Goal: Transaction & Acquisition: Book appointment/travel/reservation

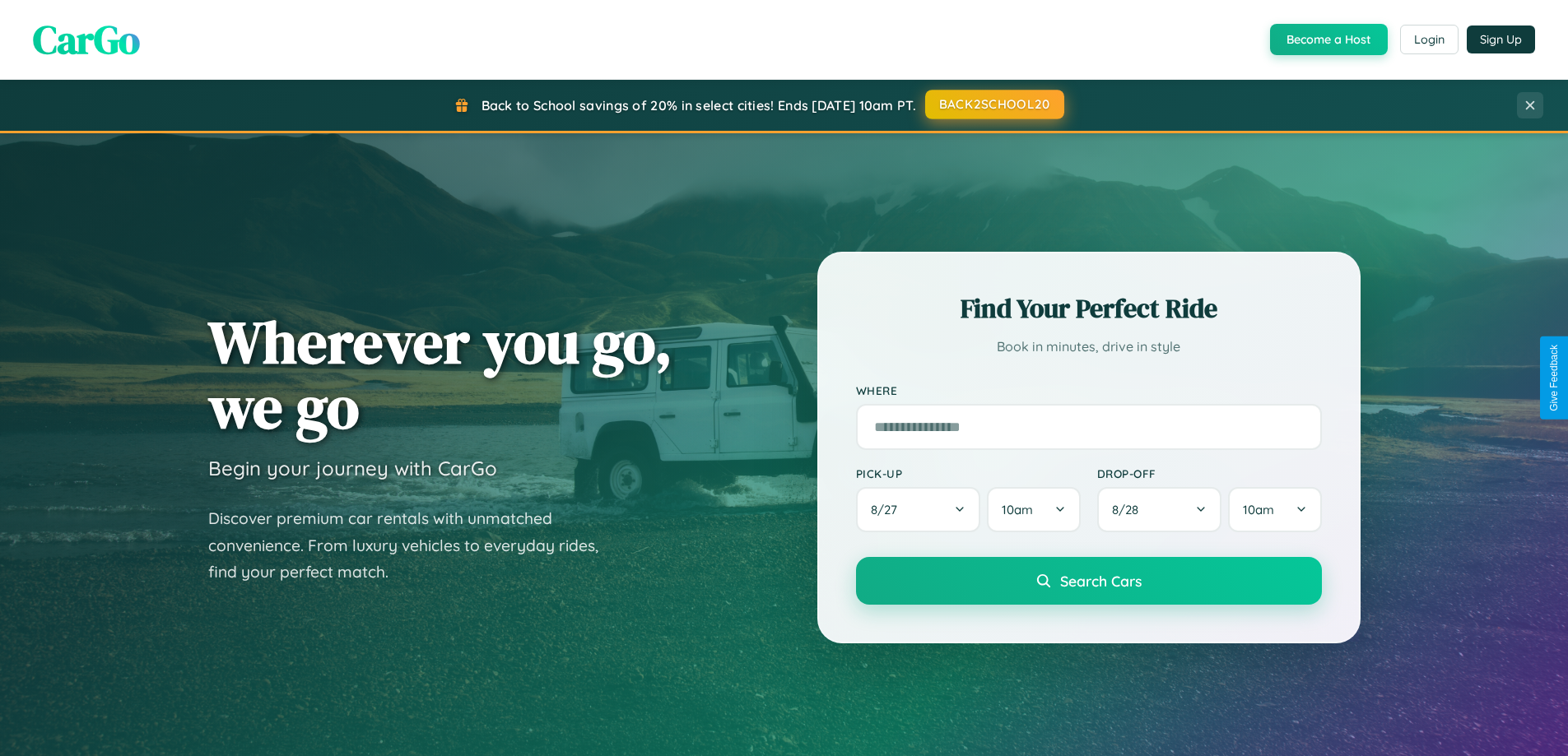
click at [993, 105] on button "BACK2SCHOOL20" at bounding box center [995, 104] width 139 height 29
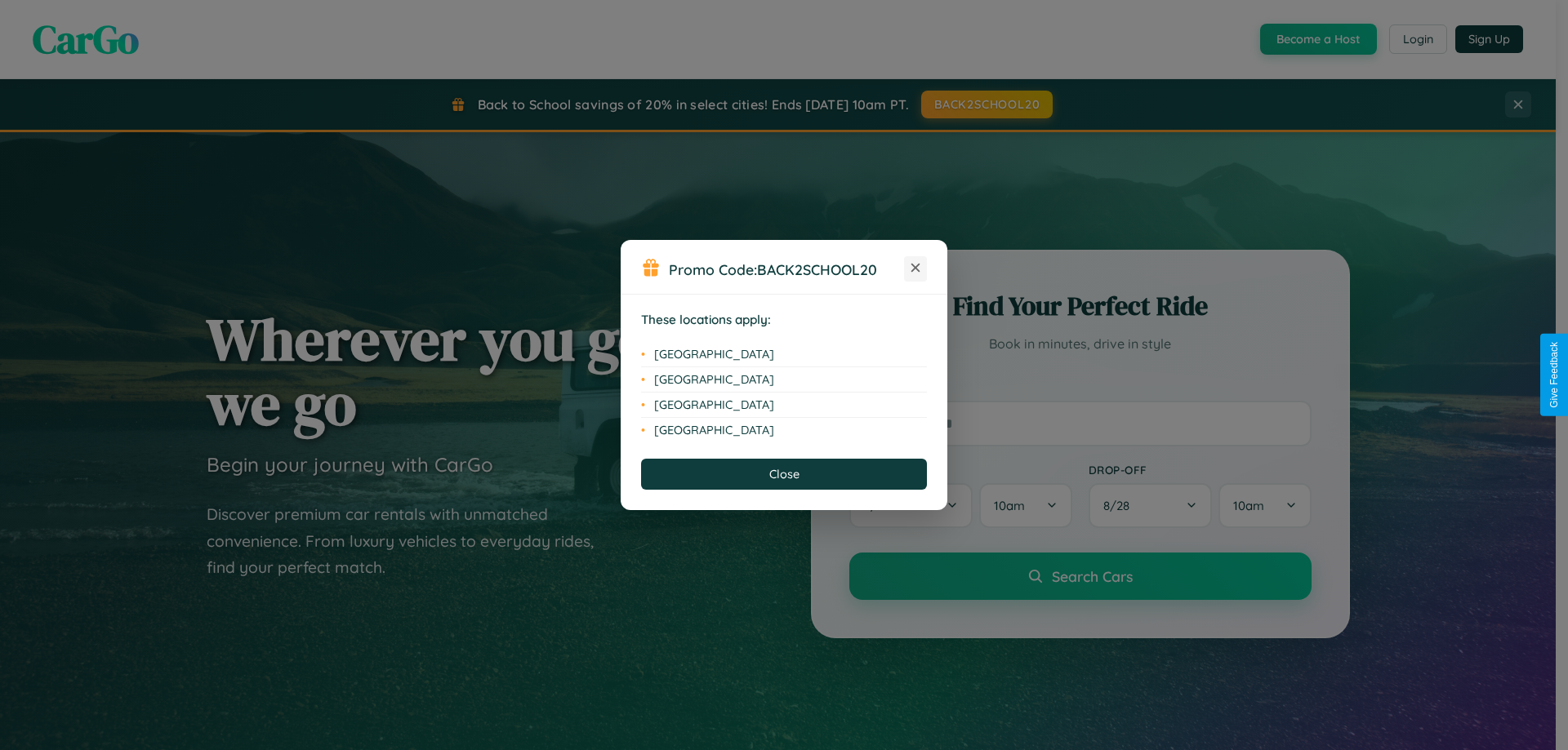
click at [916, 268] on icon at bounding box center [916, 268] width 9 height 9
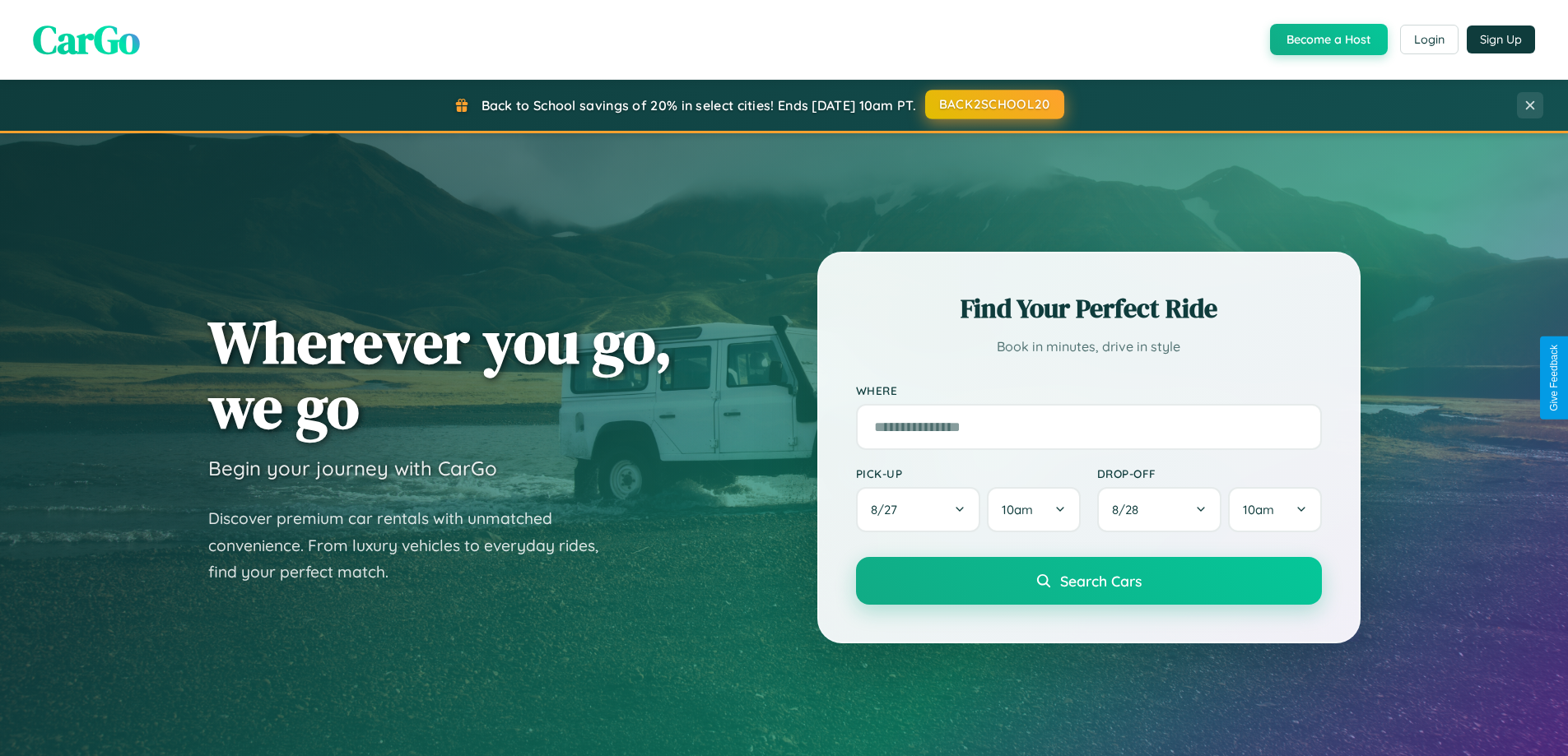
click at [993, 104] on button "BACK2SCHOOL20" at bounding box center [995, 104] width 139 height 29
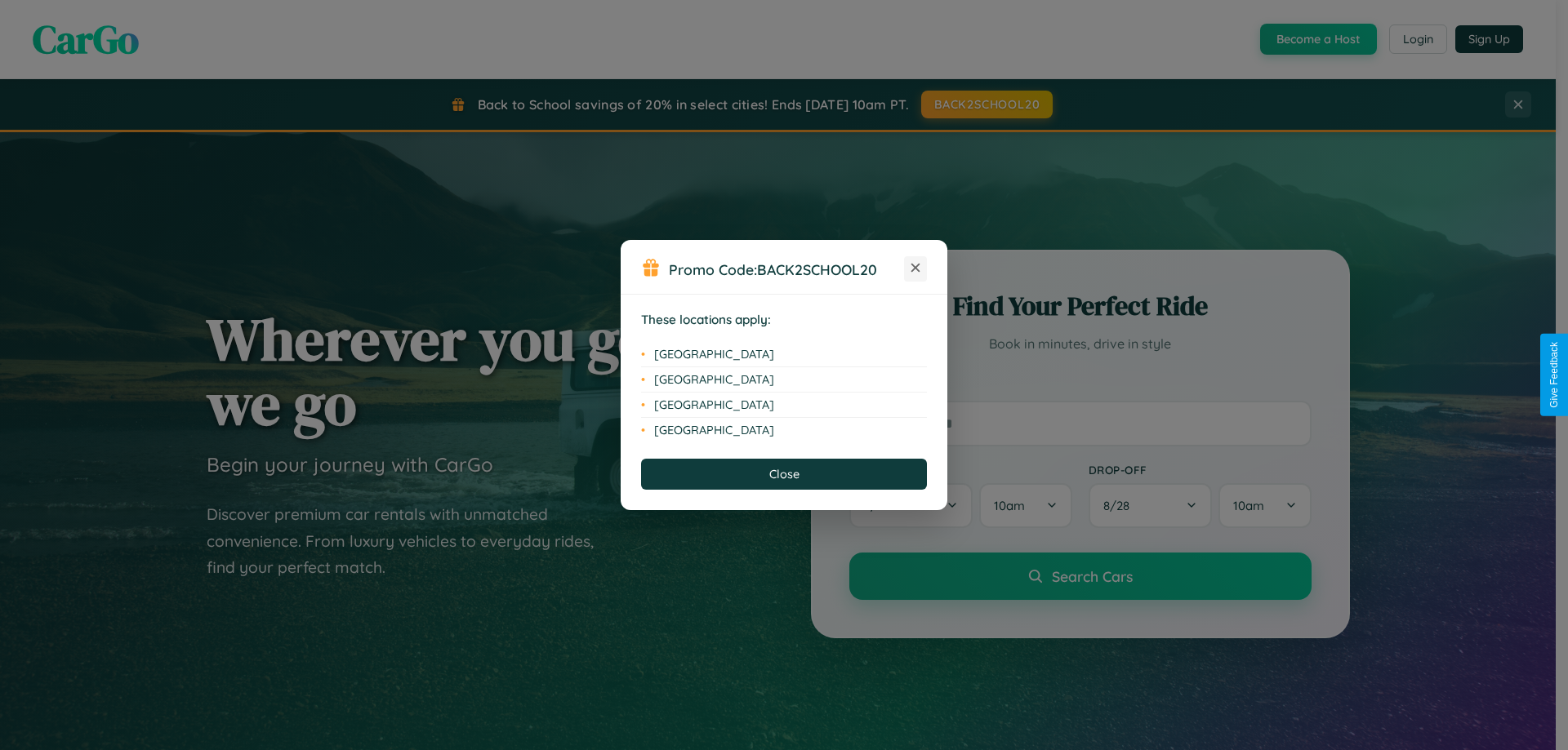
click at [916, 268] on icon at bounding box center [916, 268] width 9 height 9
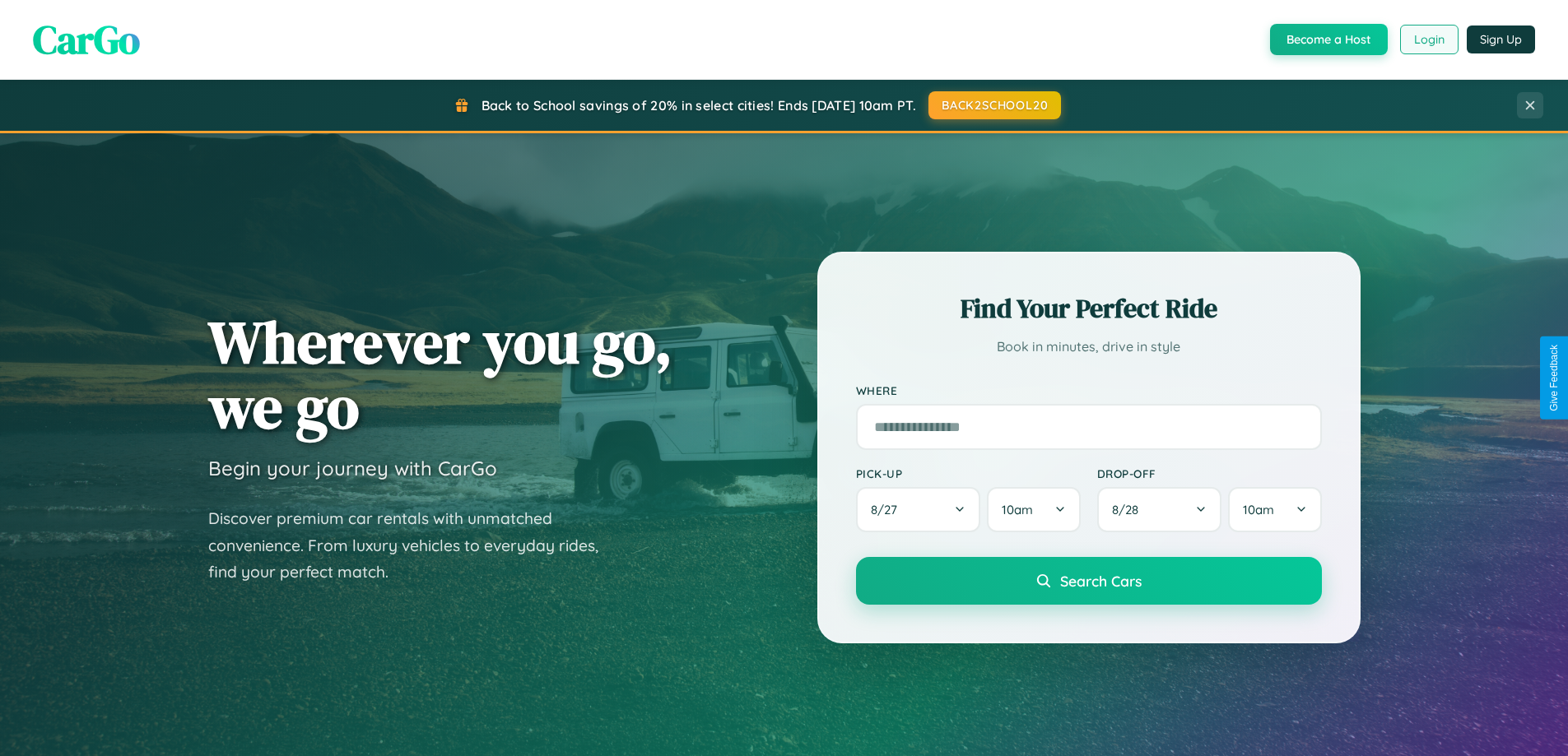
click at [1428, 39] on button "Login" at bounding box center [1430, 39] width 59 height 29
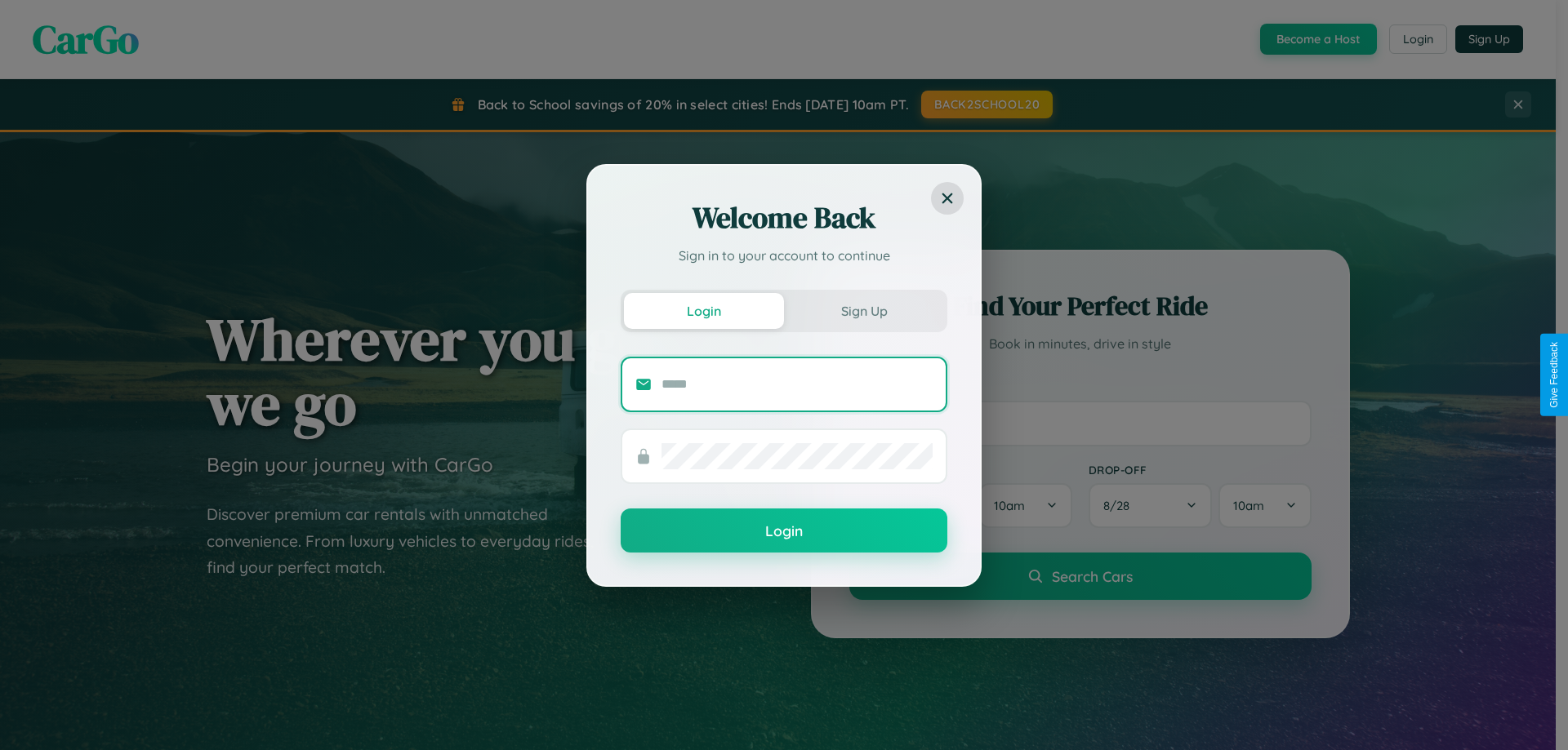
click at [798, 384] on input "text" at bounding box center [798, 385] width 271 height 26
type input "**********"
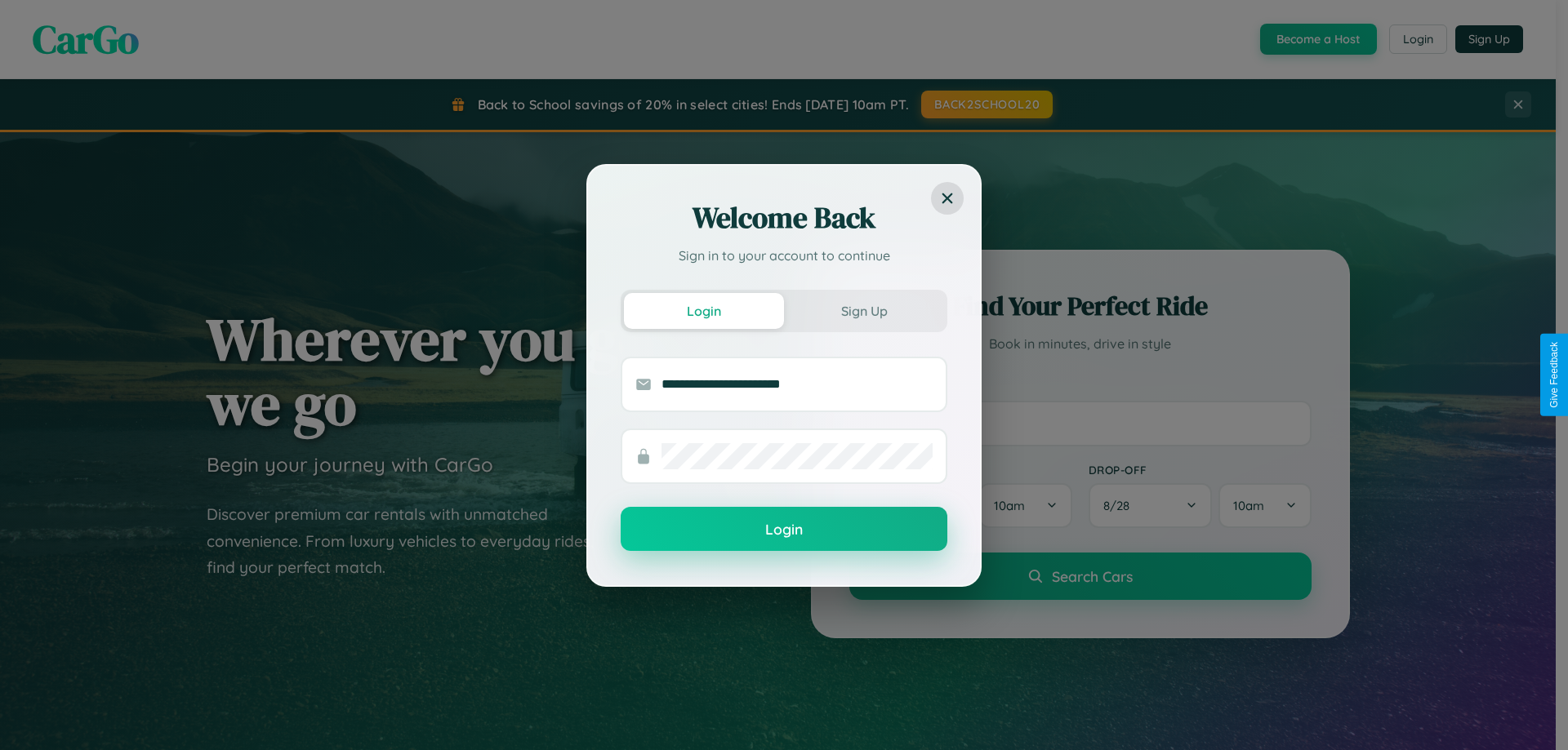
click at [784, 530] on button "Login" at bounding box center [784, 529] width 327 height 45
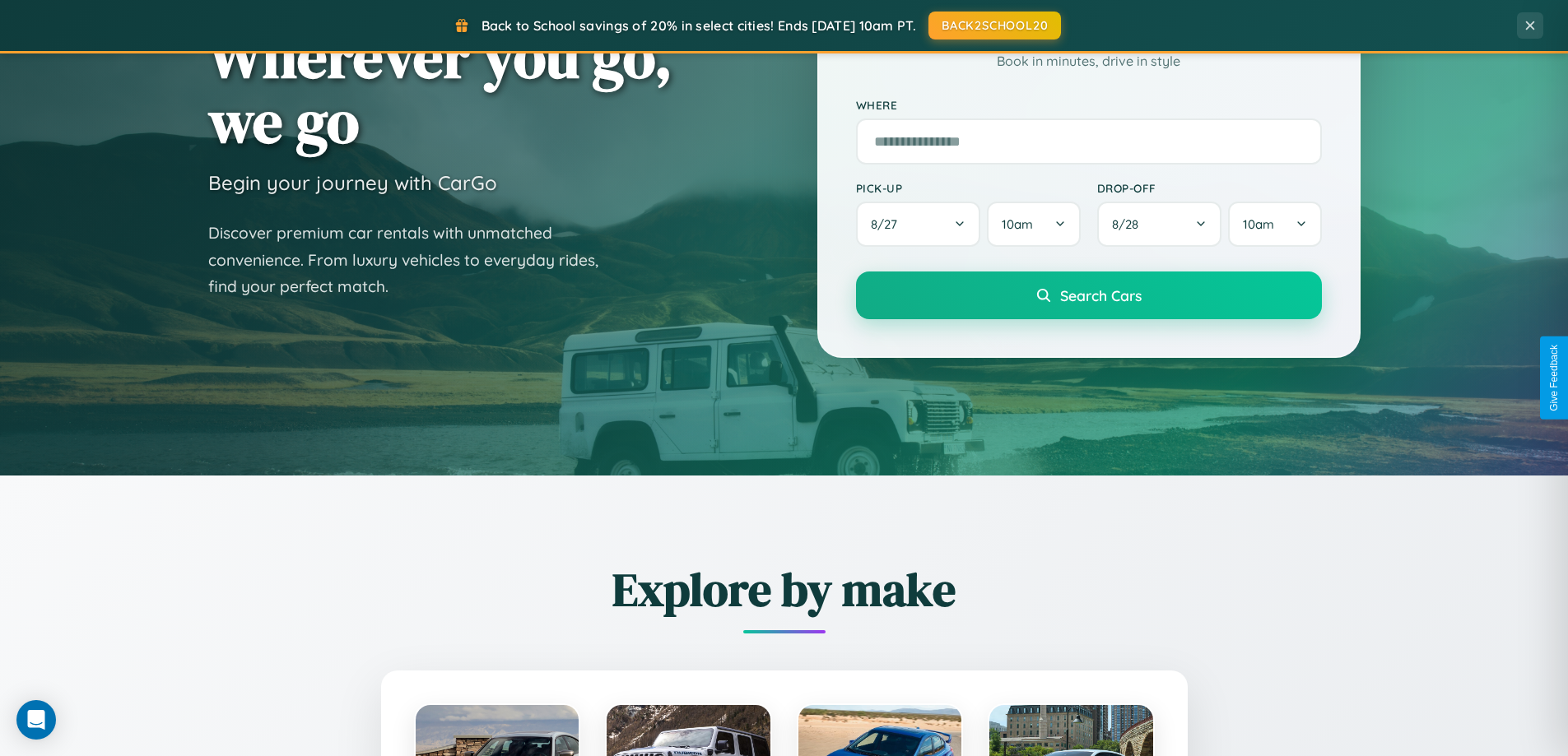
scroll to position [709, 0]
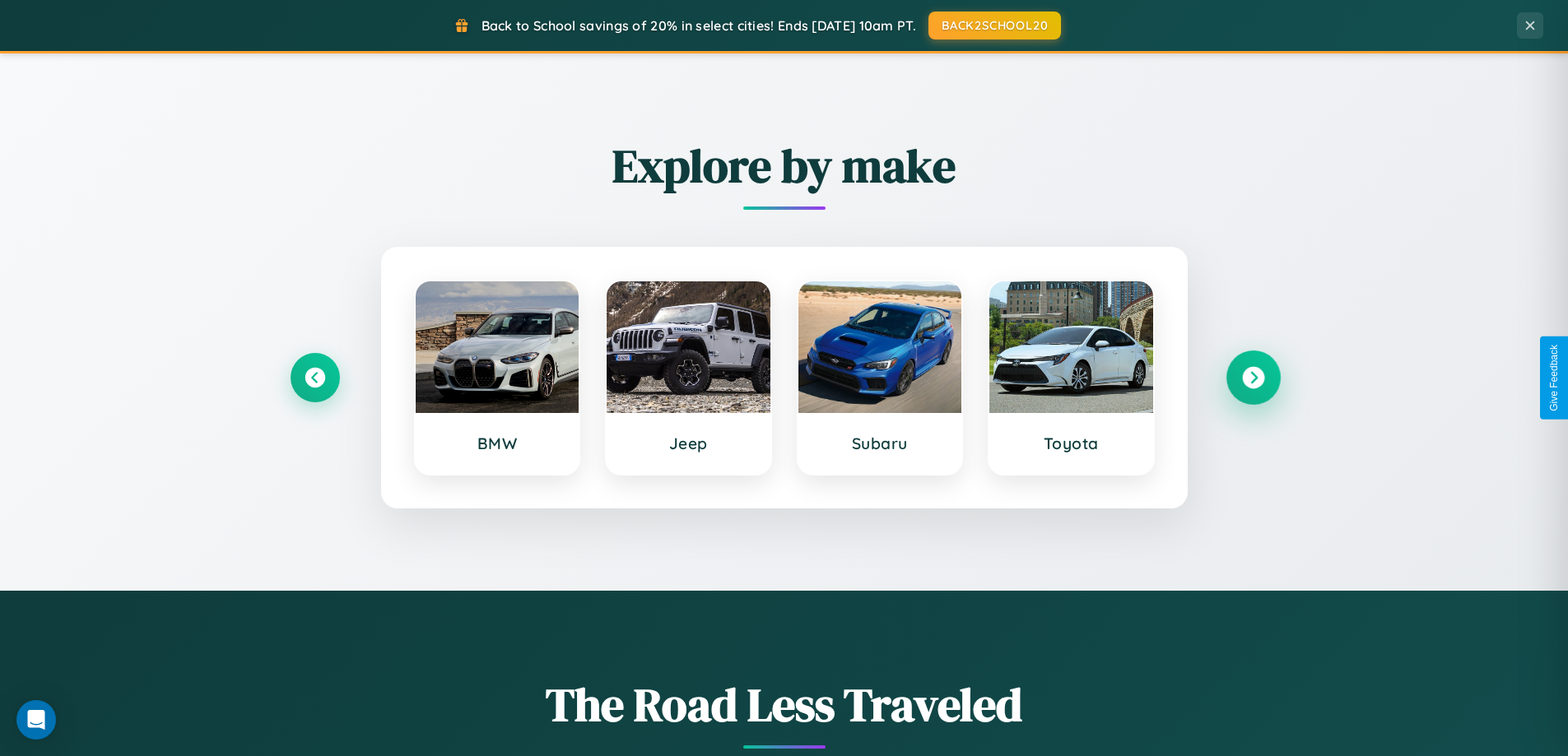
click at [1253, 378] on icon at bounding box center [1253, 378] width 22 height 22
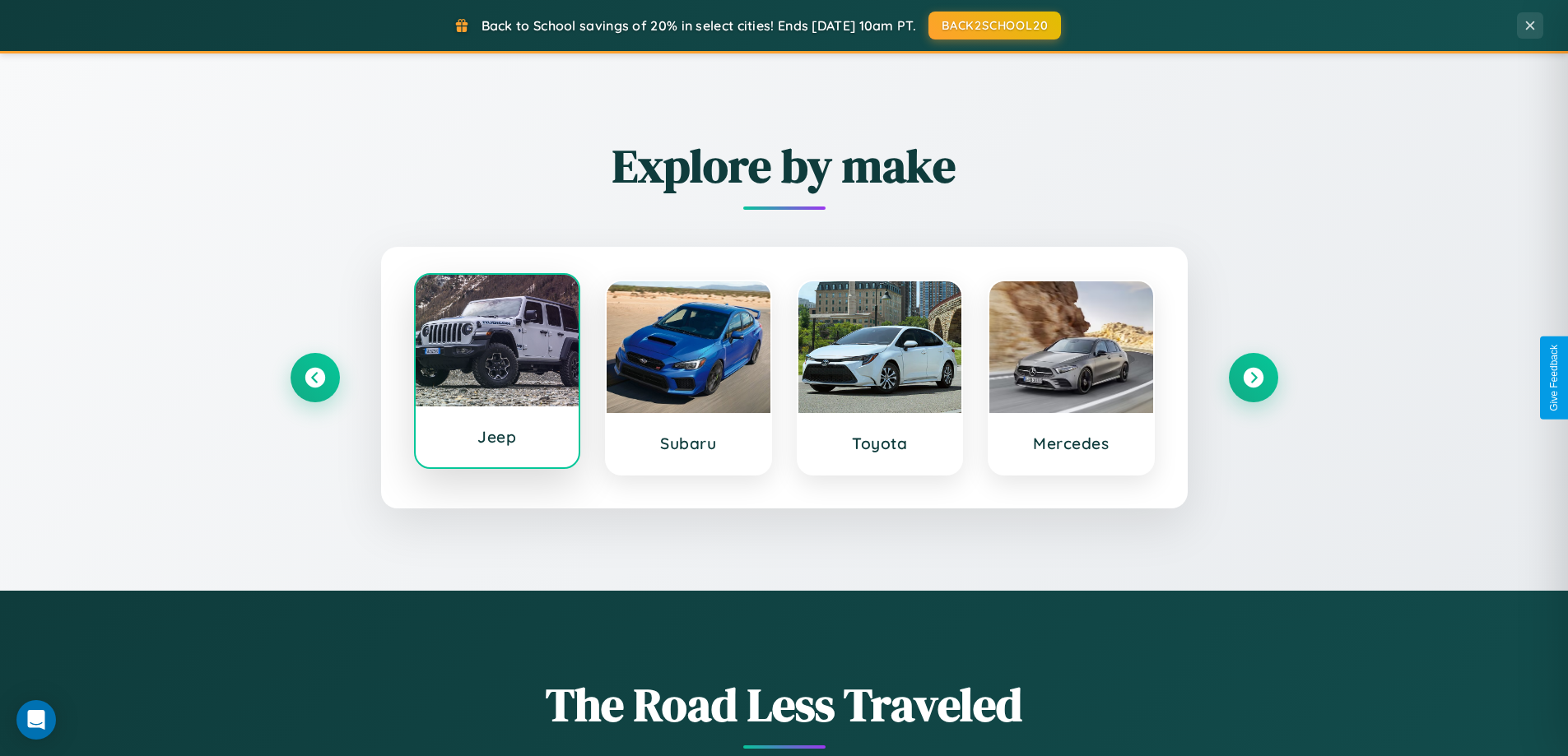
click at [497, 378] on div at bounding box center [498, 341] width 164 height 132
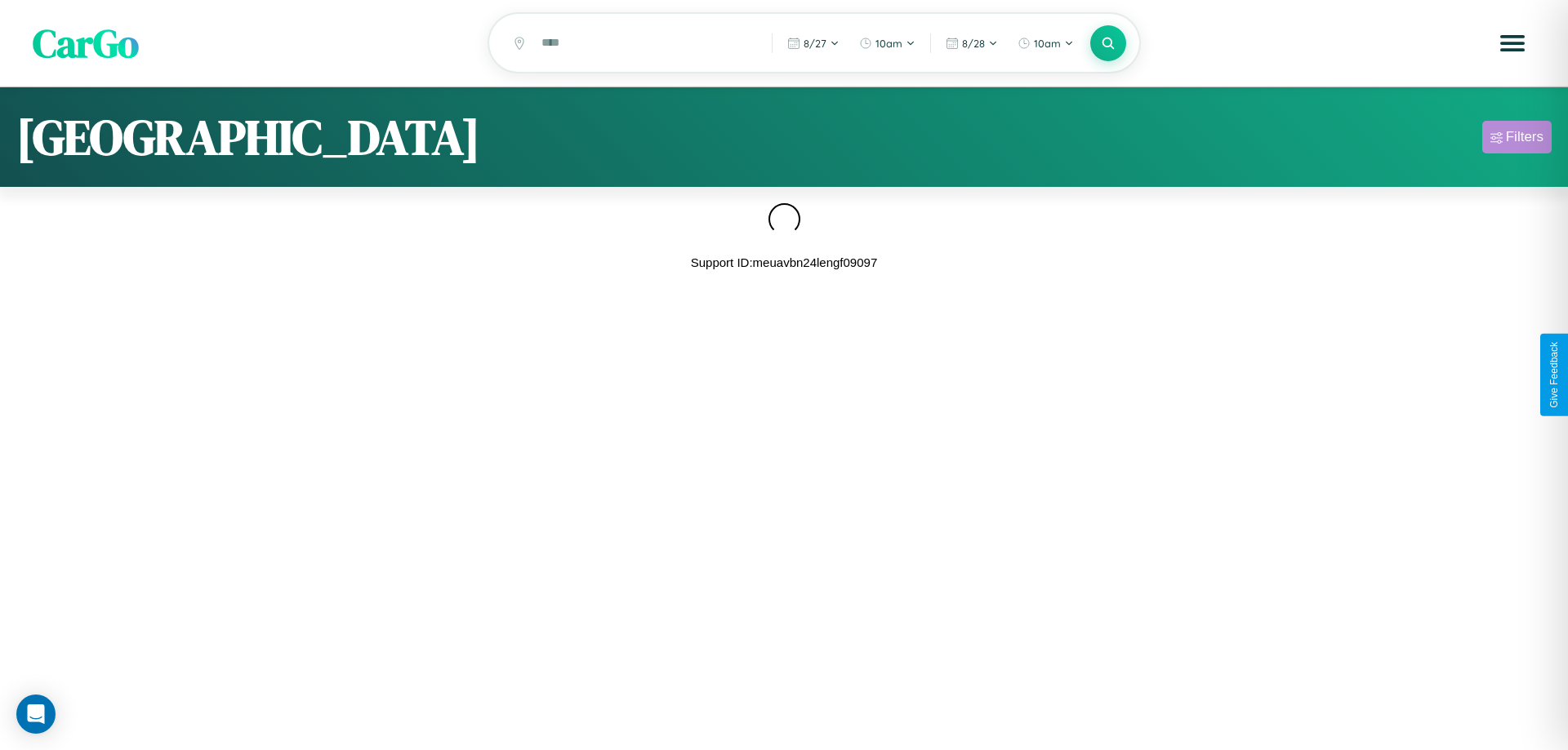
click at [1517, 140] on div "Filters" at bounding box center [1524, 137] width 37 height 16
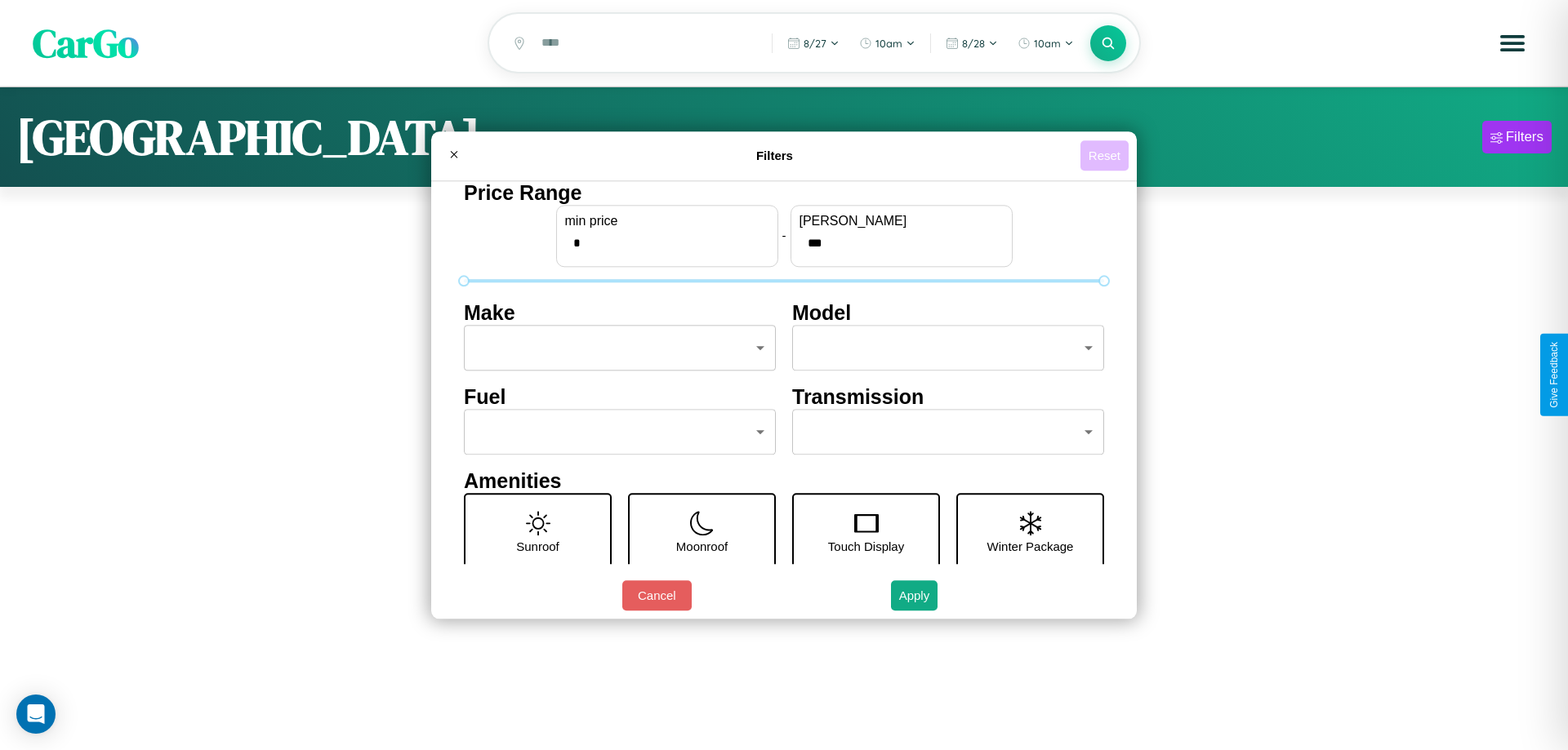
click at [1104, 155] on button "Reset" at bounding box center [1104, 155] width 48 height 30
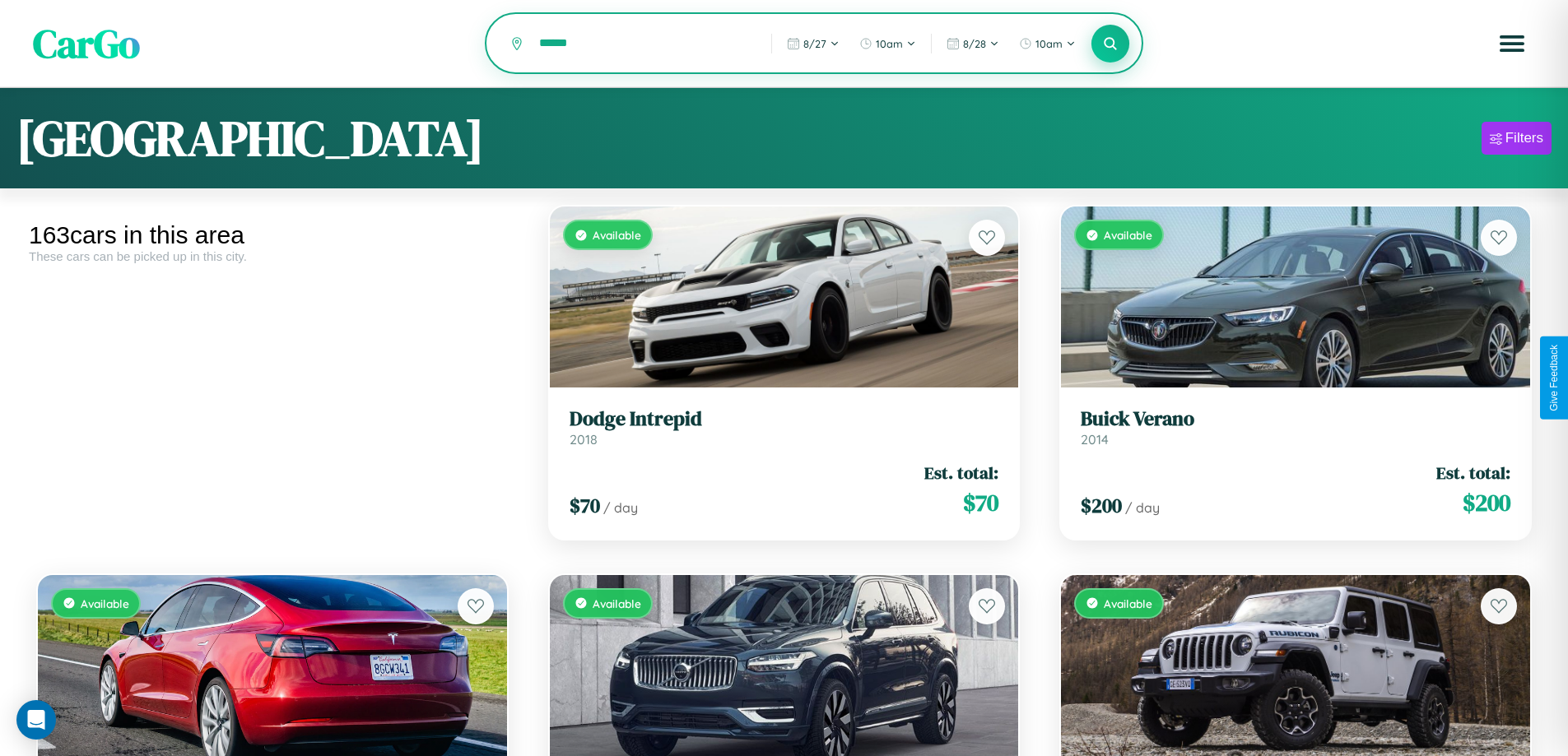
type input "******"
click at [1111, 45] on icon at bounding box center [1111, 43] width 16 height 16
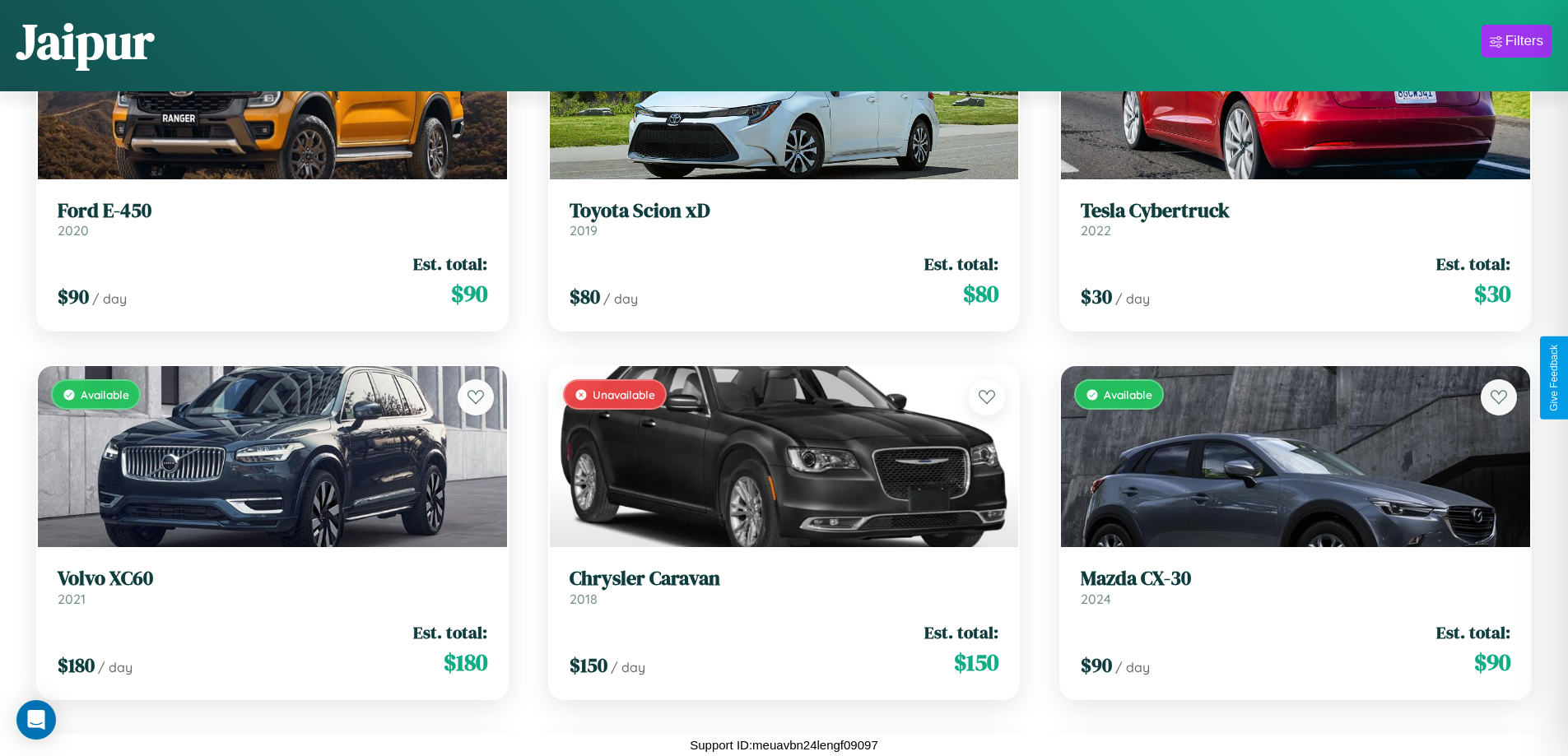
scroll to position [2811, 0]
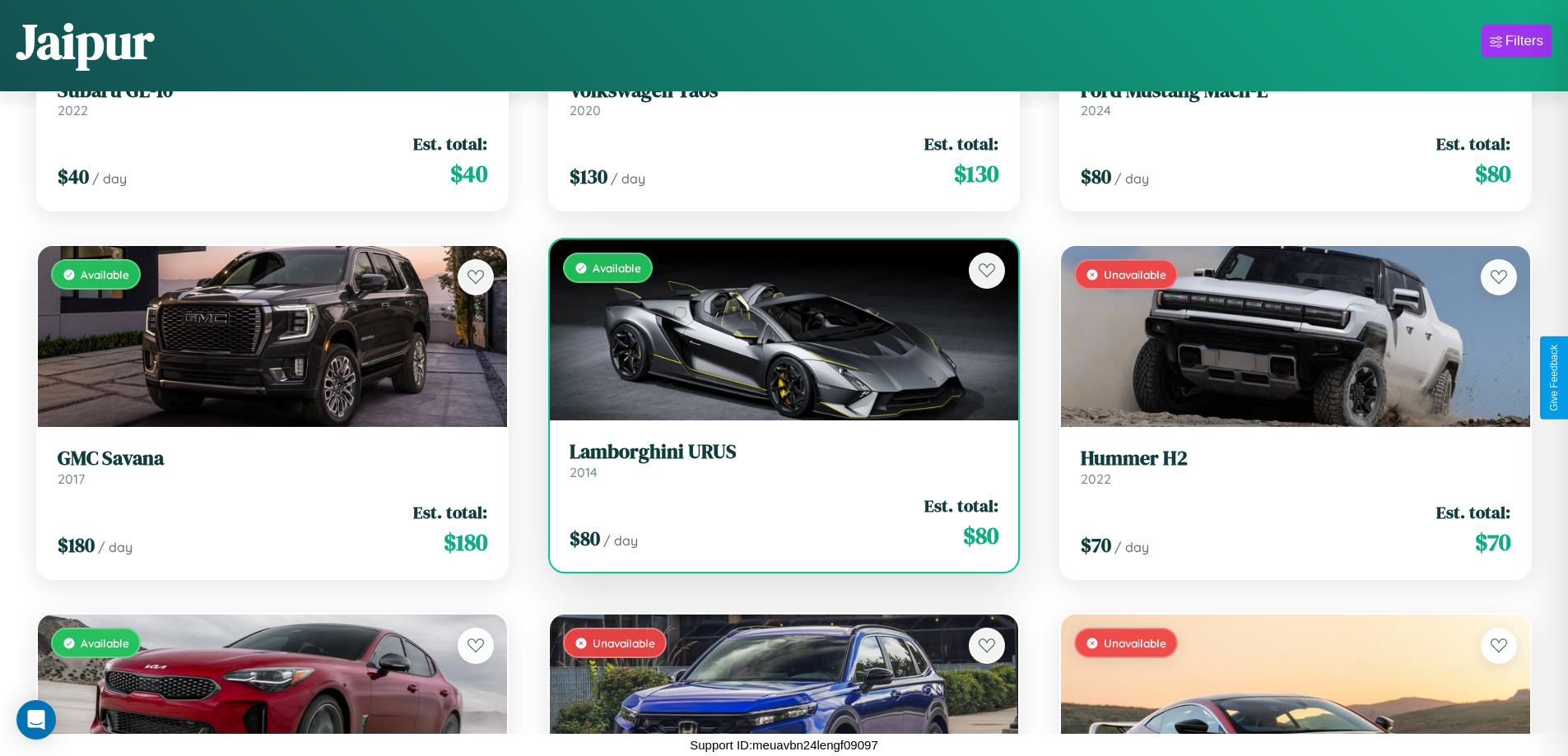
click at [777, 330] on div "Available" at bounding box center [784, 330] width 469 height 181
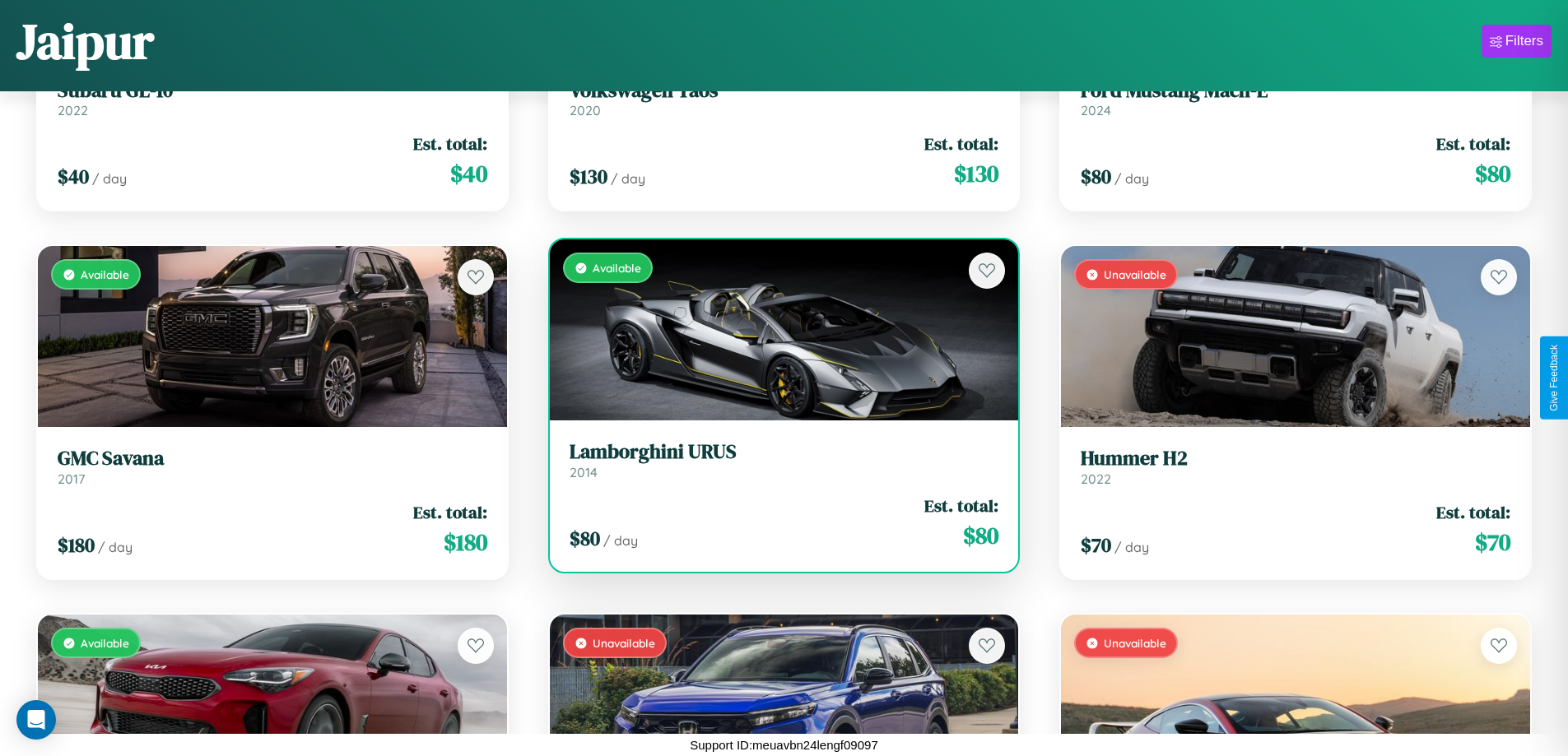
click at [777, 330] on div "Available" at bounding box center [784, 330] width 469 height 181
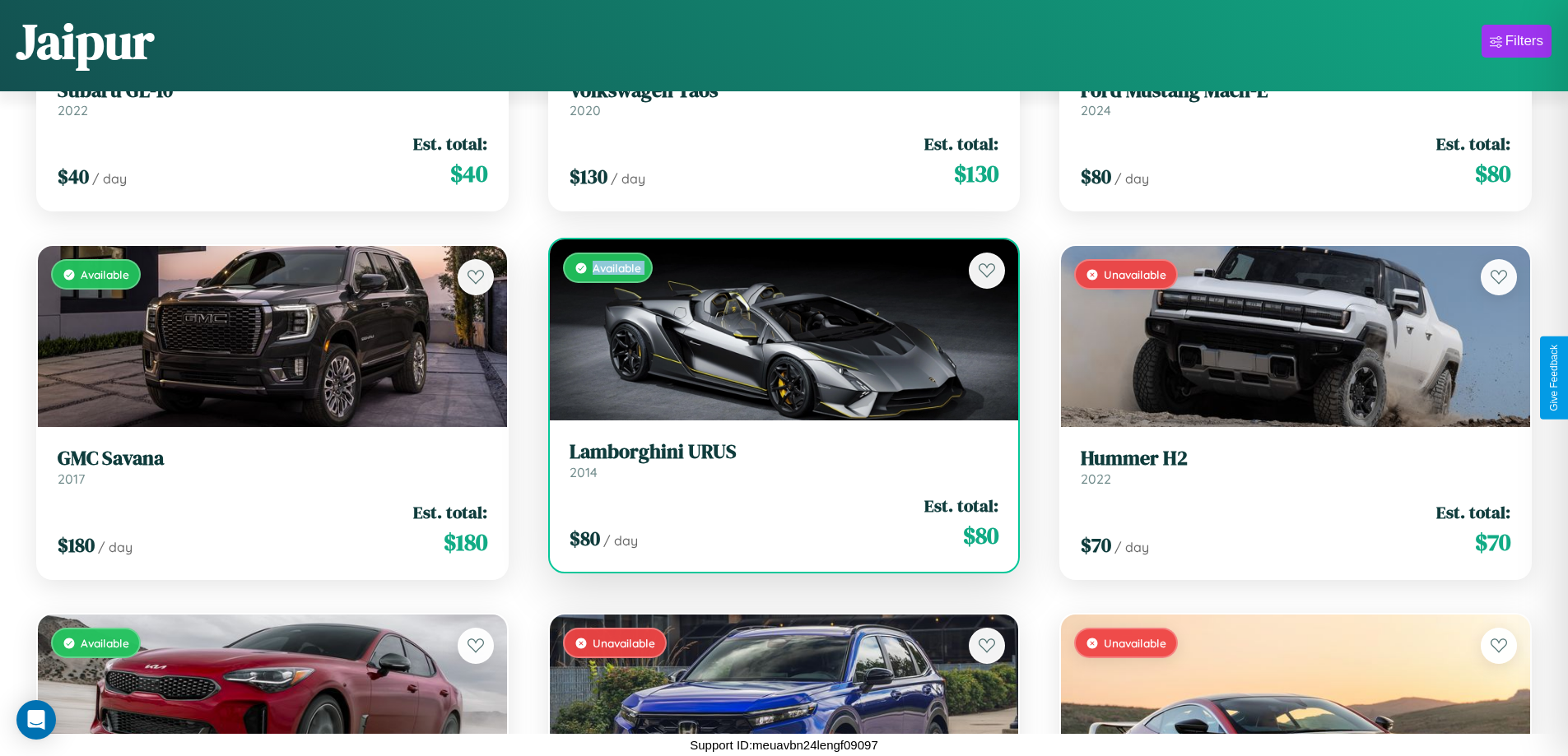
click at [777, 330] on div "Available" at bounding box center [784, 330] width 469 height 181
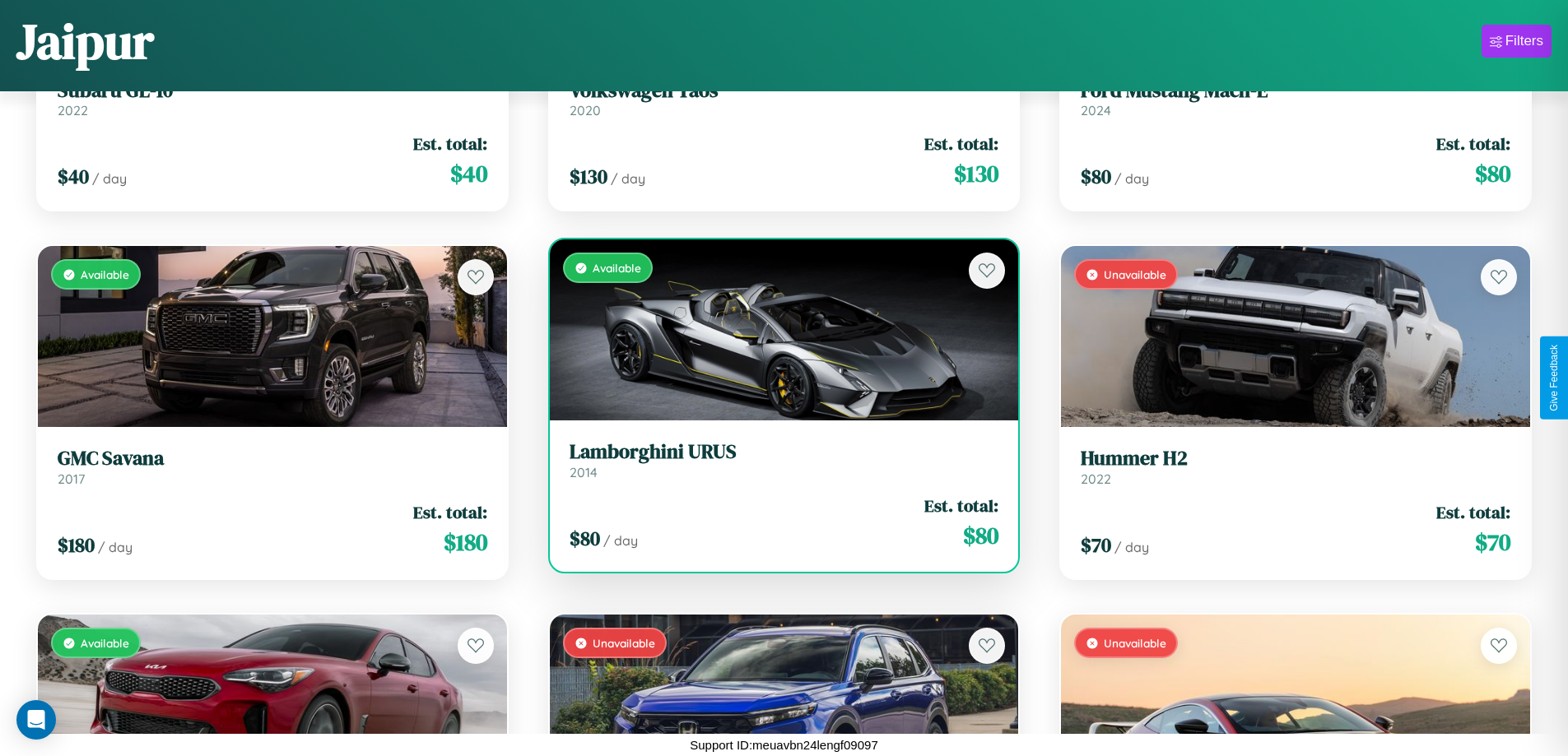
click at [777, 330] on div "Available" at bounding box center [784, 330] width 469 height 181
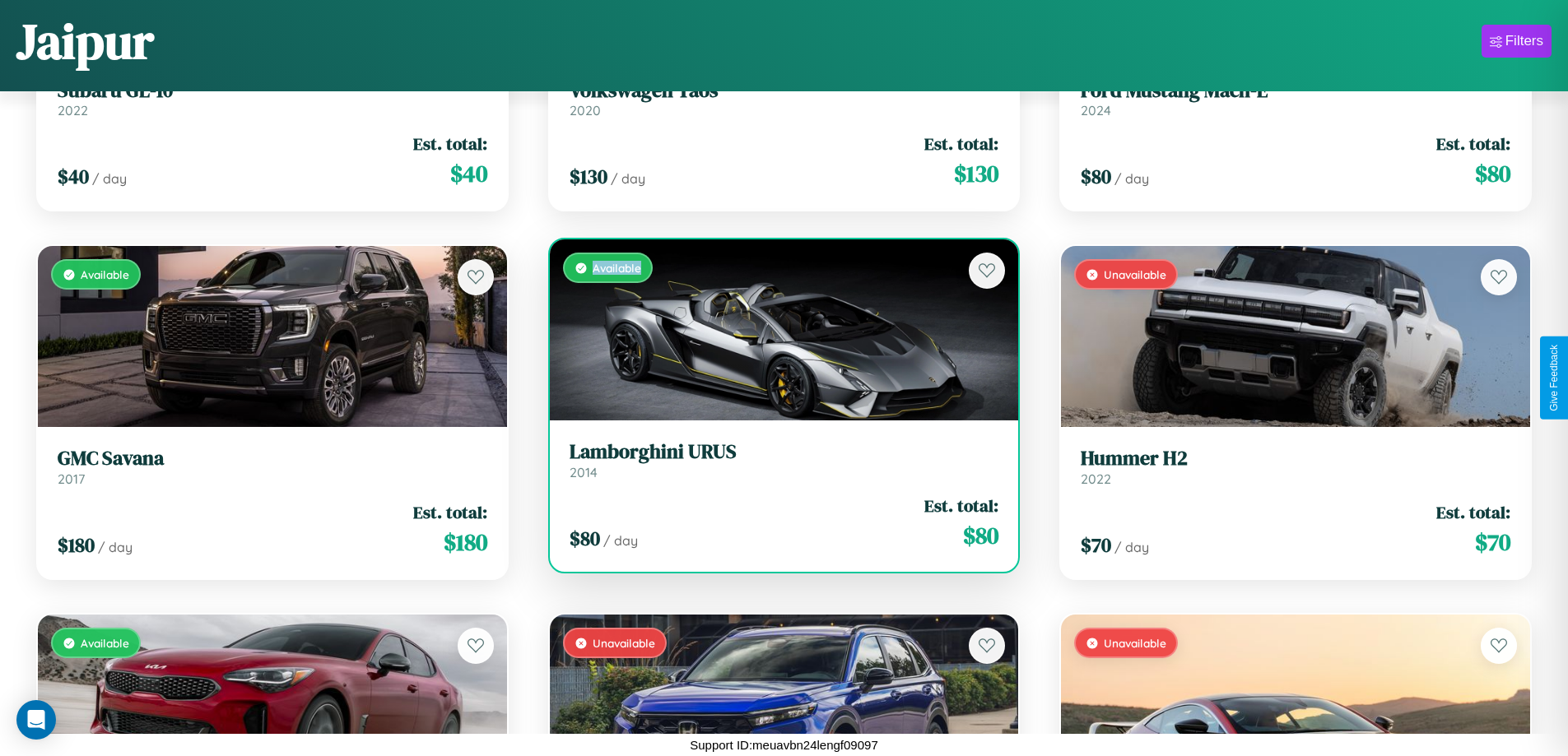
click at [777, 330] on div "Available" at bounding box center [784, 330] width 469 height 181
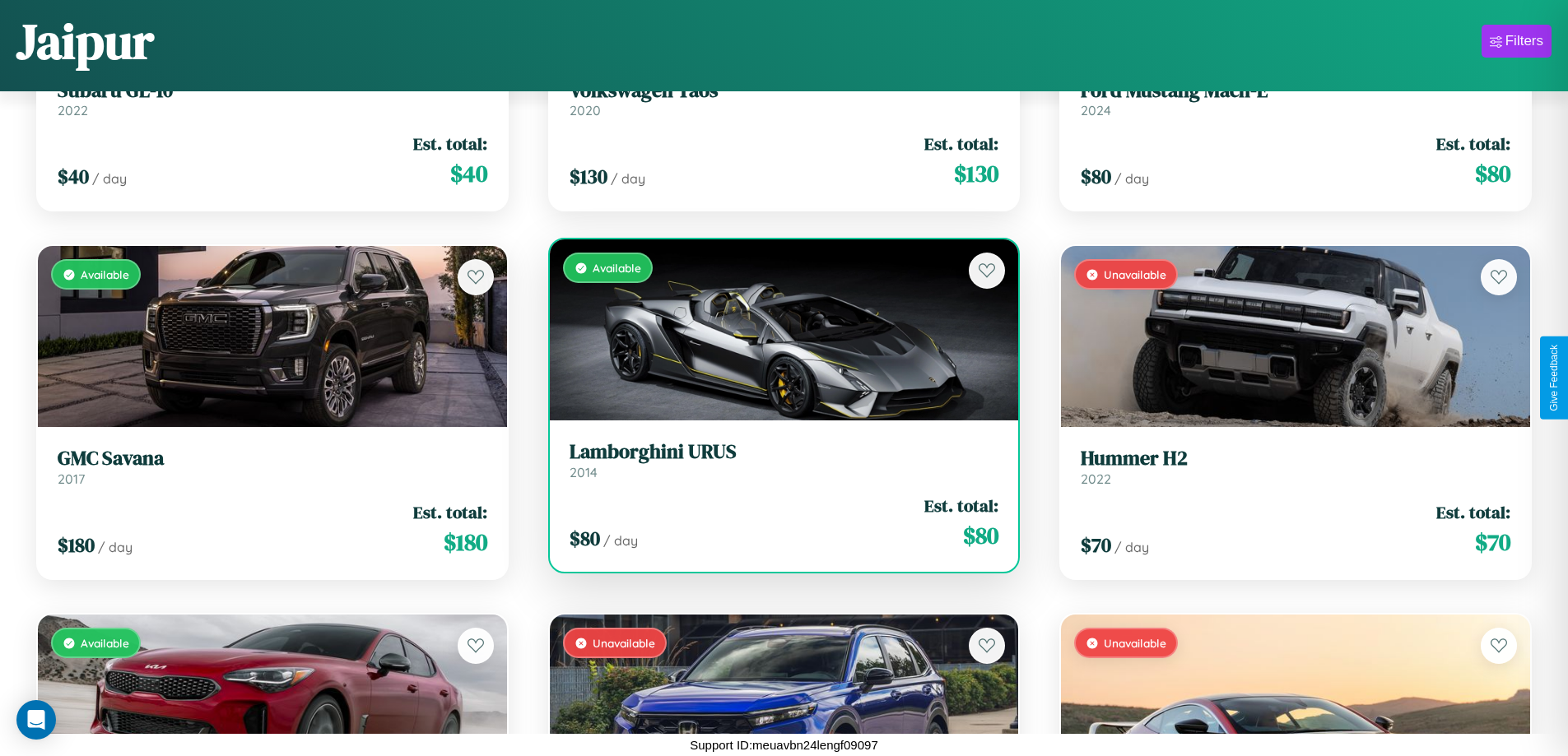
click at [777, 460] on h3 "Lamborghini URUS" at bounding box center [784, 453] width 430 height 24
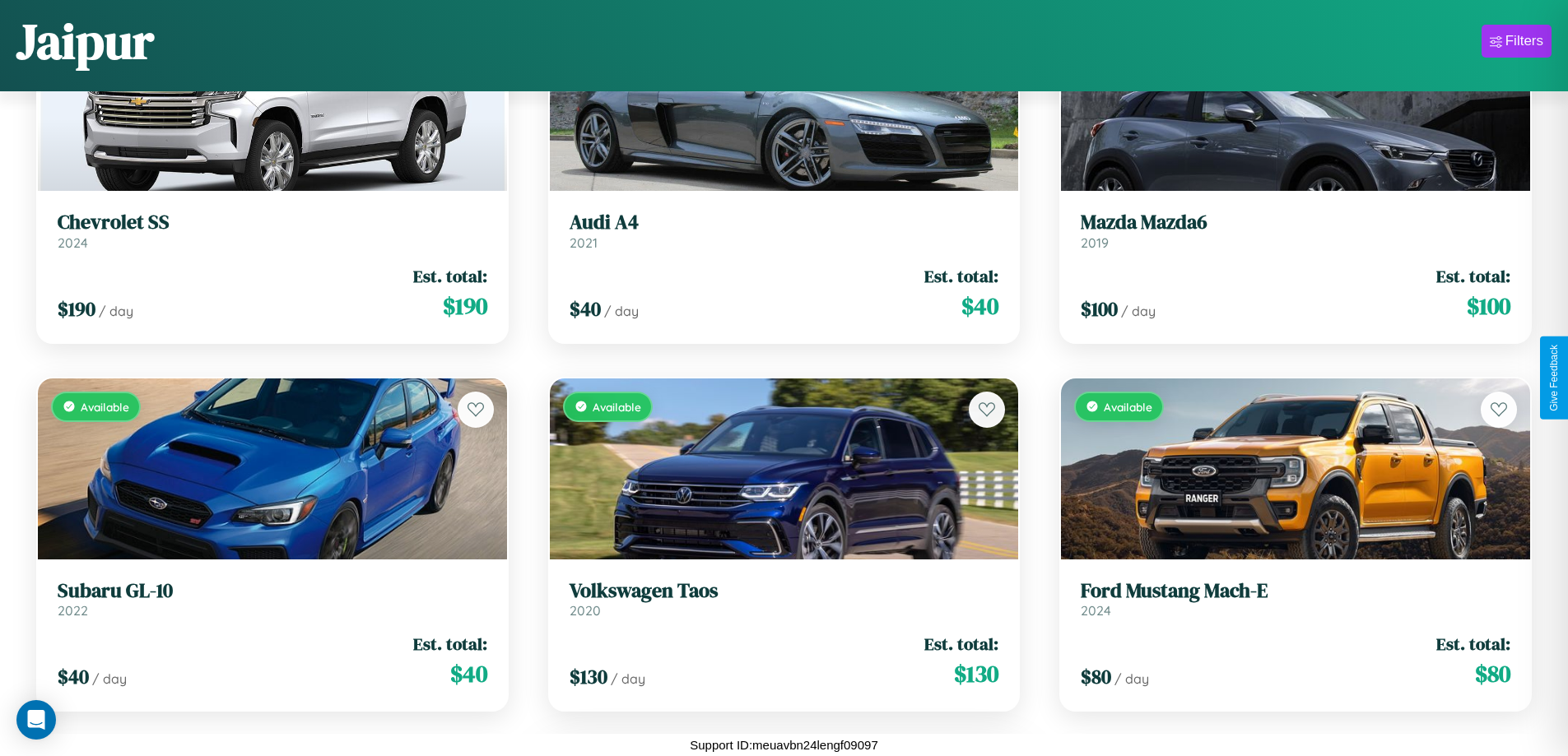
scroll to position [1338, 0]
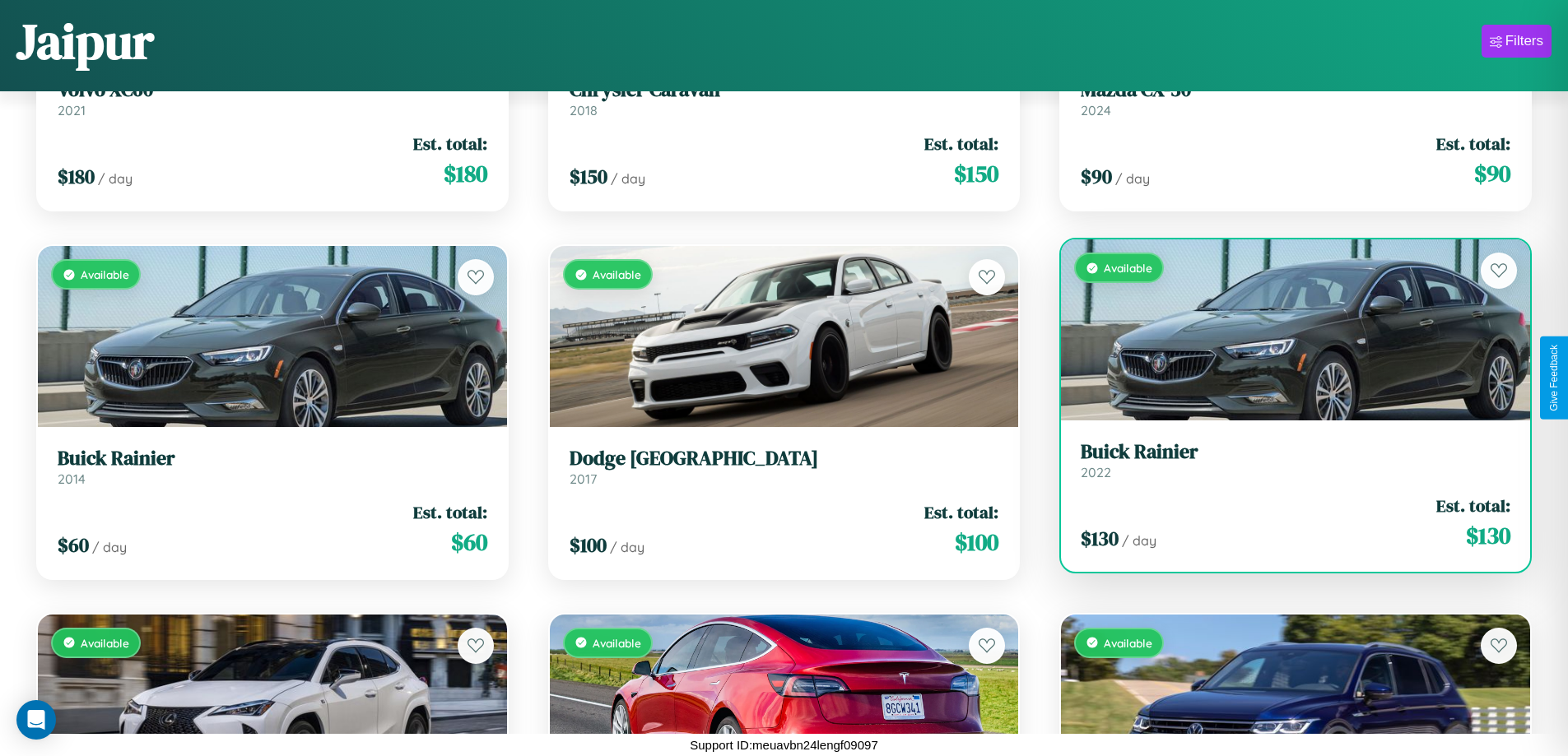
click at [1285, 464] on link "Buick Rainier 2022" at bounding box center [1295, 461] width 430 height 40
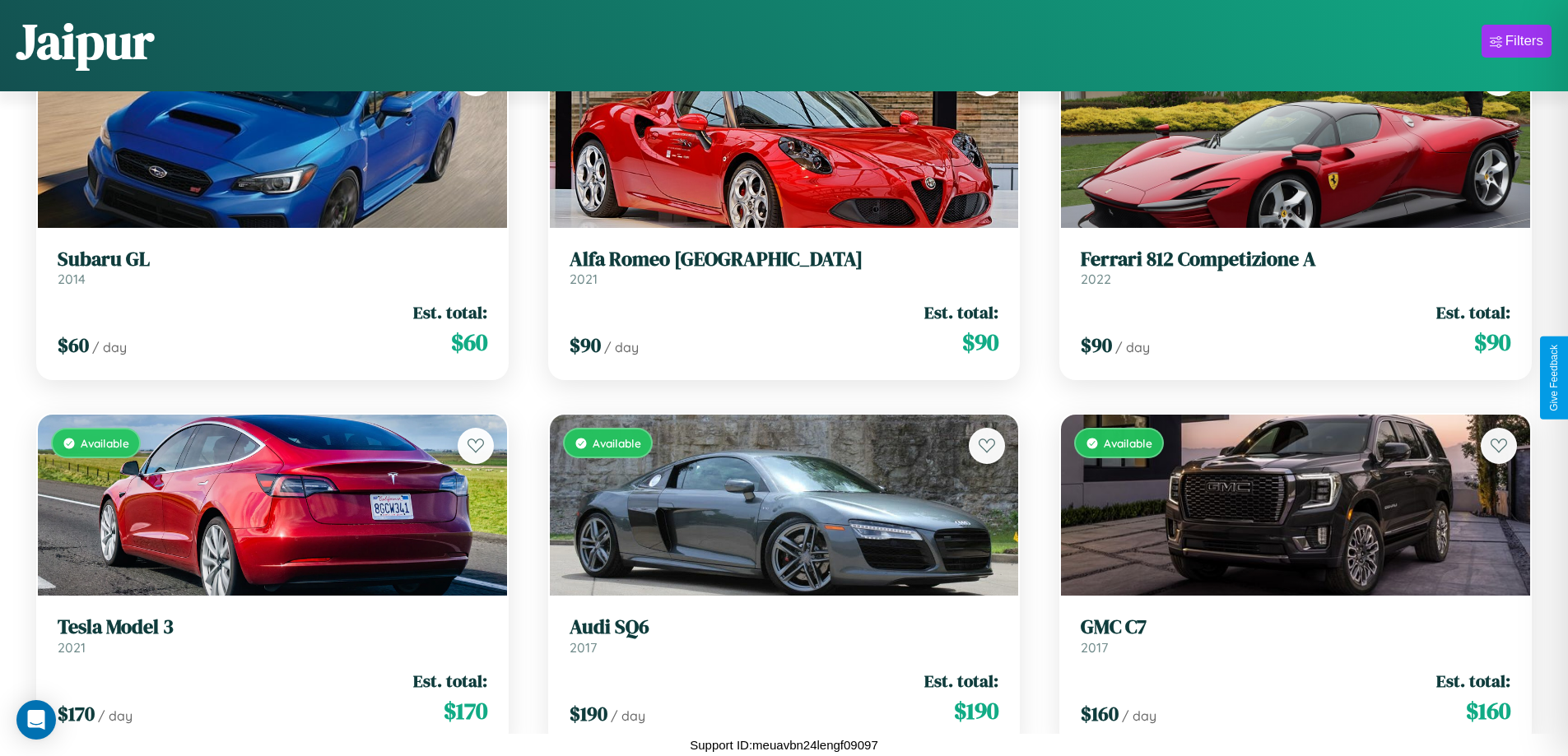
scroll to position [19397, 0]
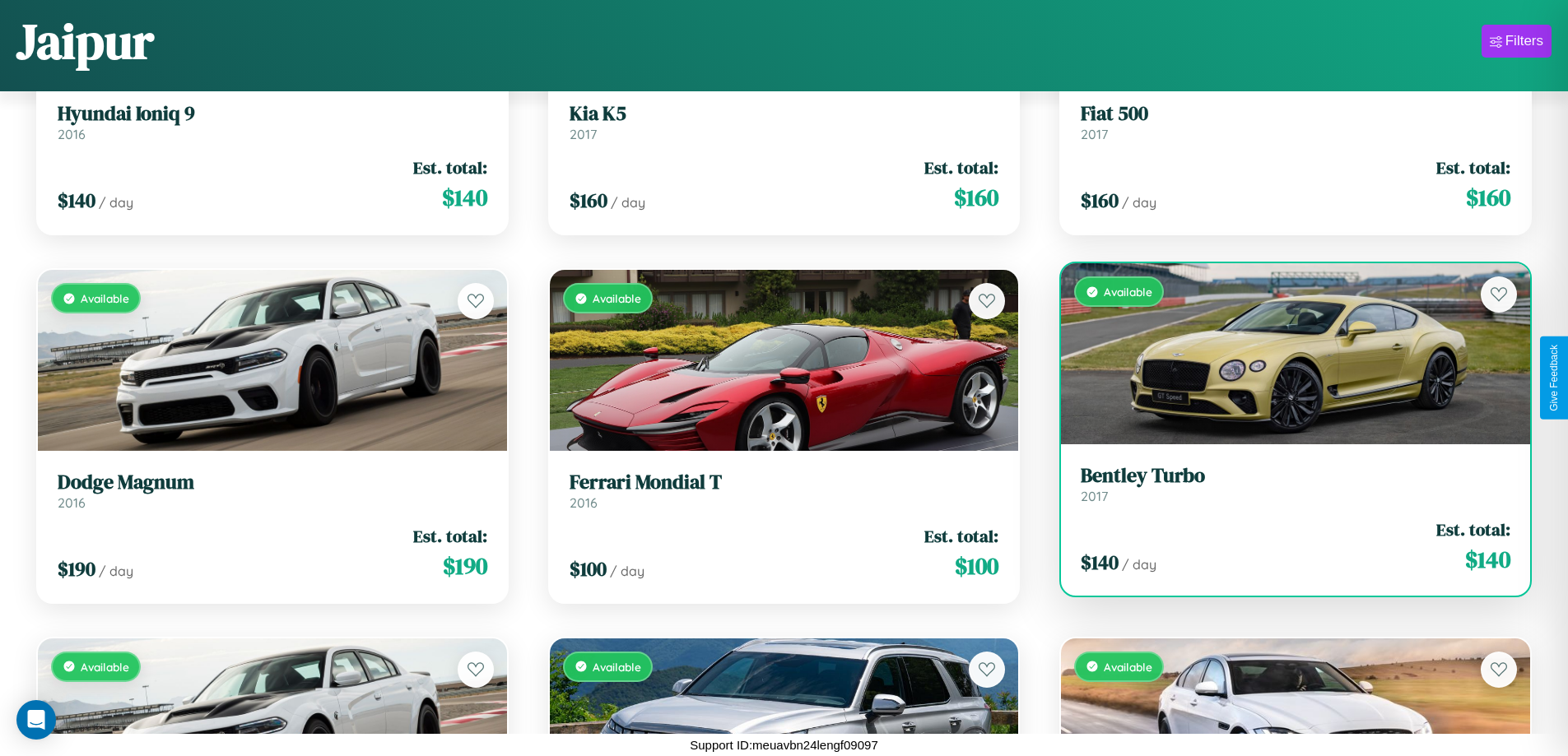
click at [1285, 466] on link "Bentley Turbo 2017" at bounding box center [1295, 485] width 430 height 40
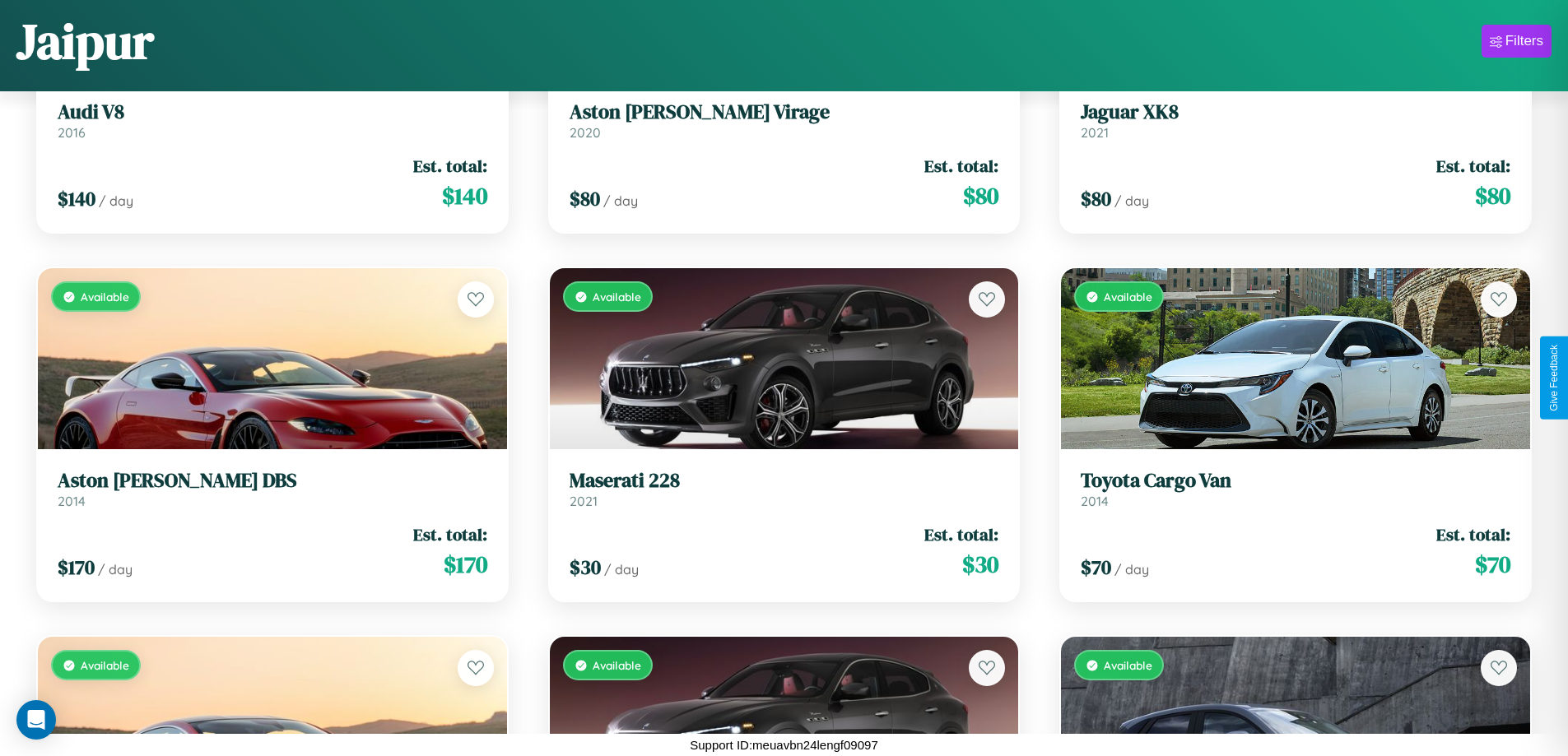
scroll to position [6129, 0]
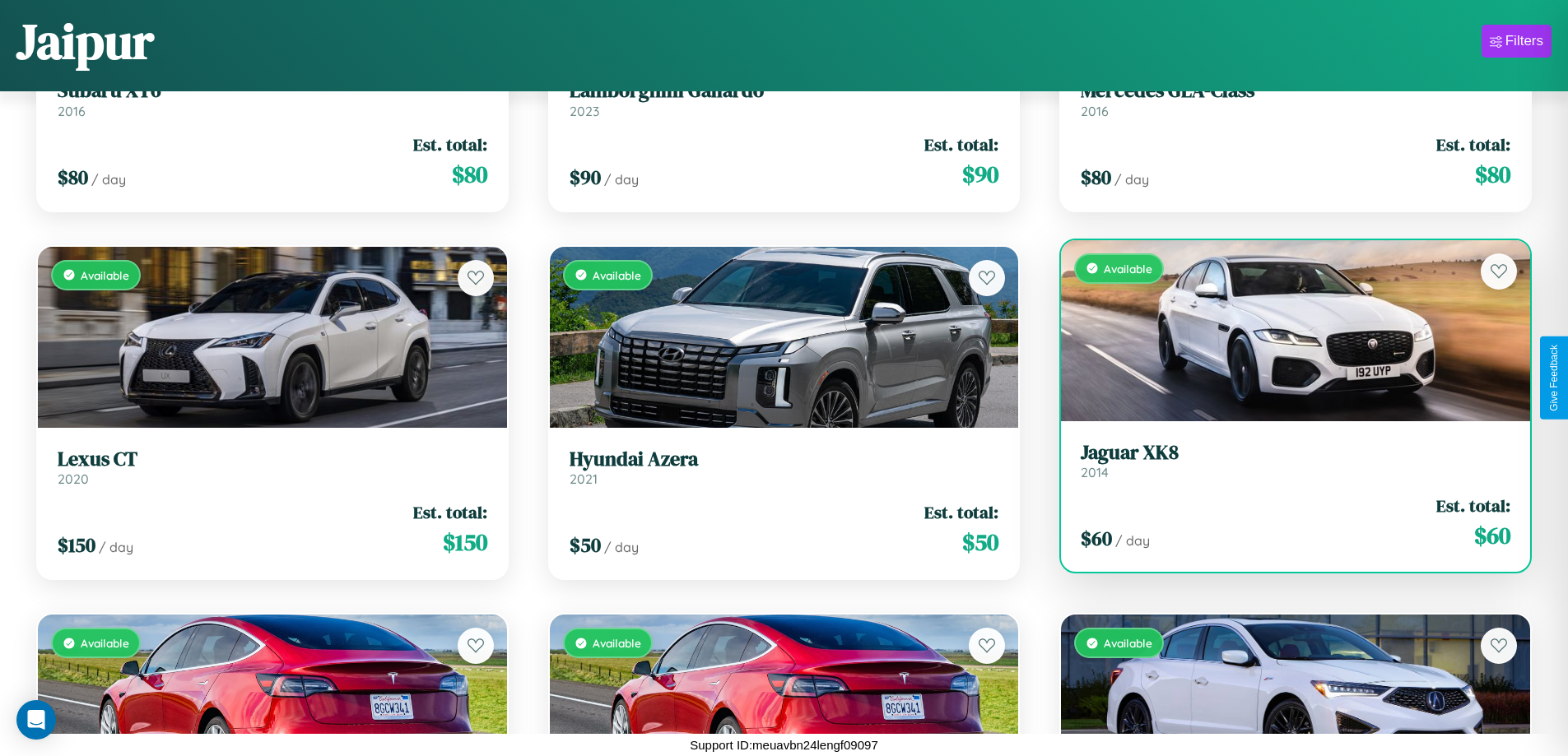
click at [1285, 330] on div "Available" at bounding box center [1296, 331] width 469 height 181
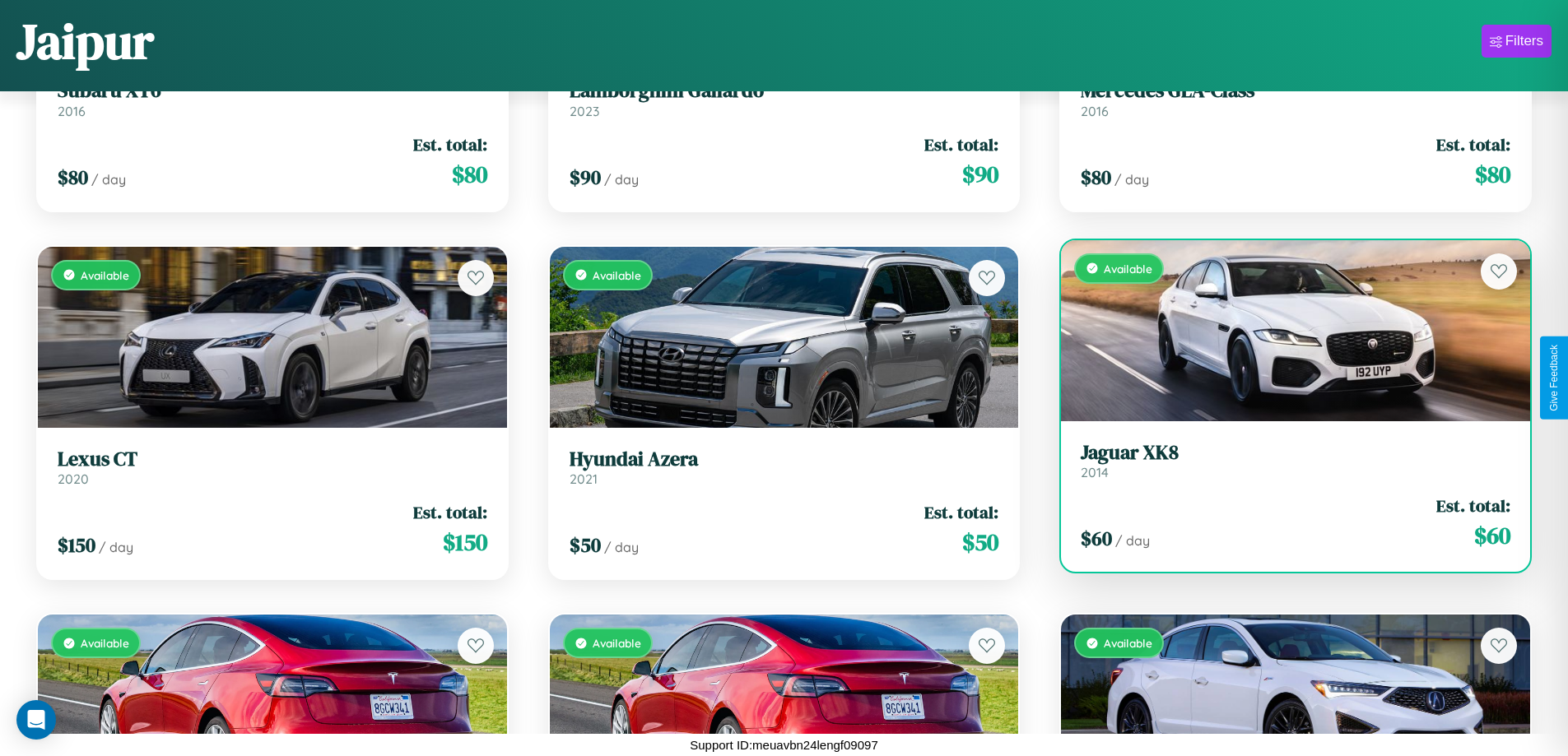
click at [1285, 330] on div "Available" at bounding box center [1296, 331] width 469 height 181
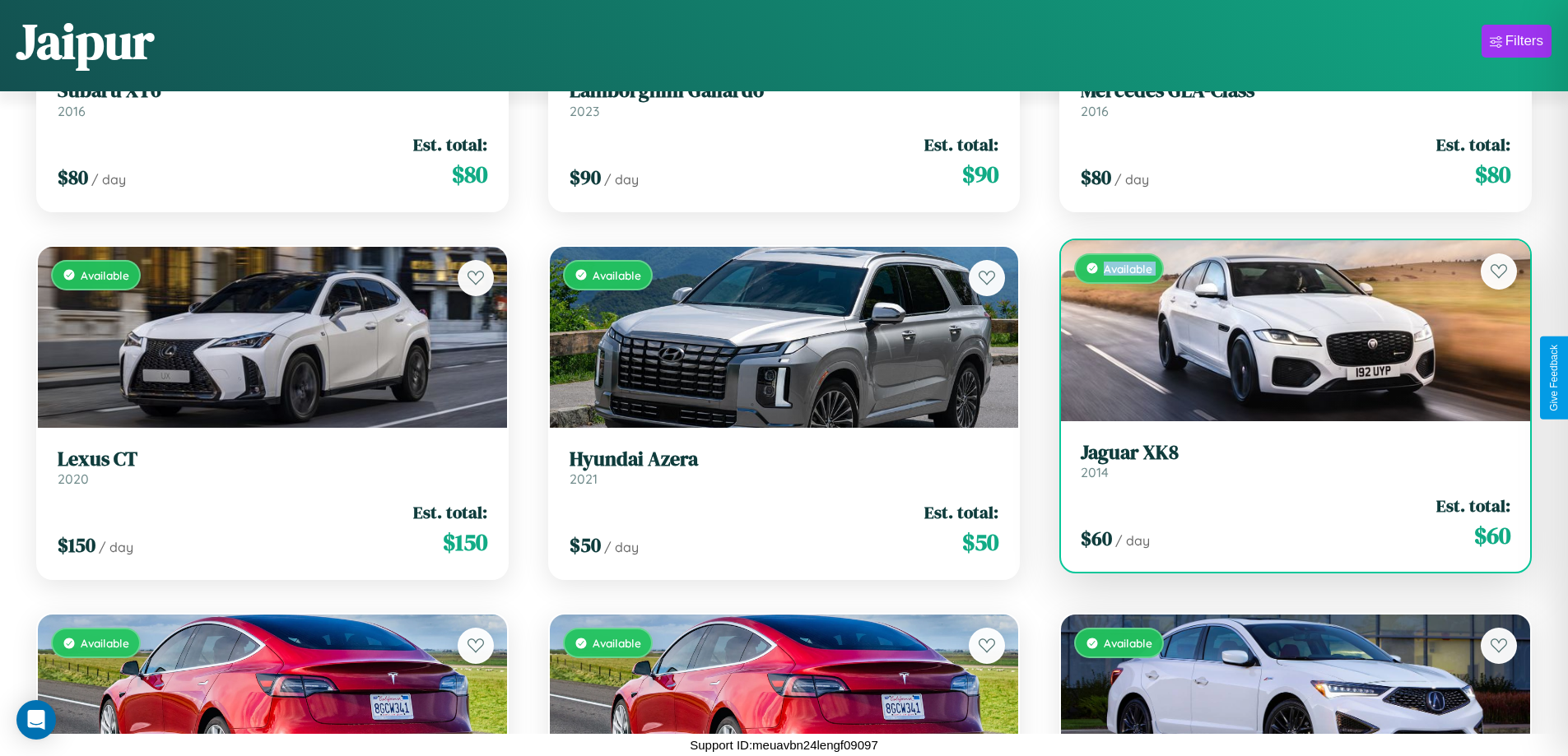
click at [1285, 330] on div "Available" at bounding box center [1296, 331] width 469 height 181
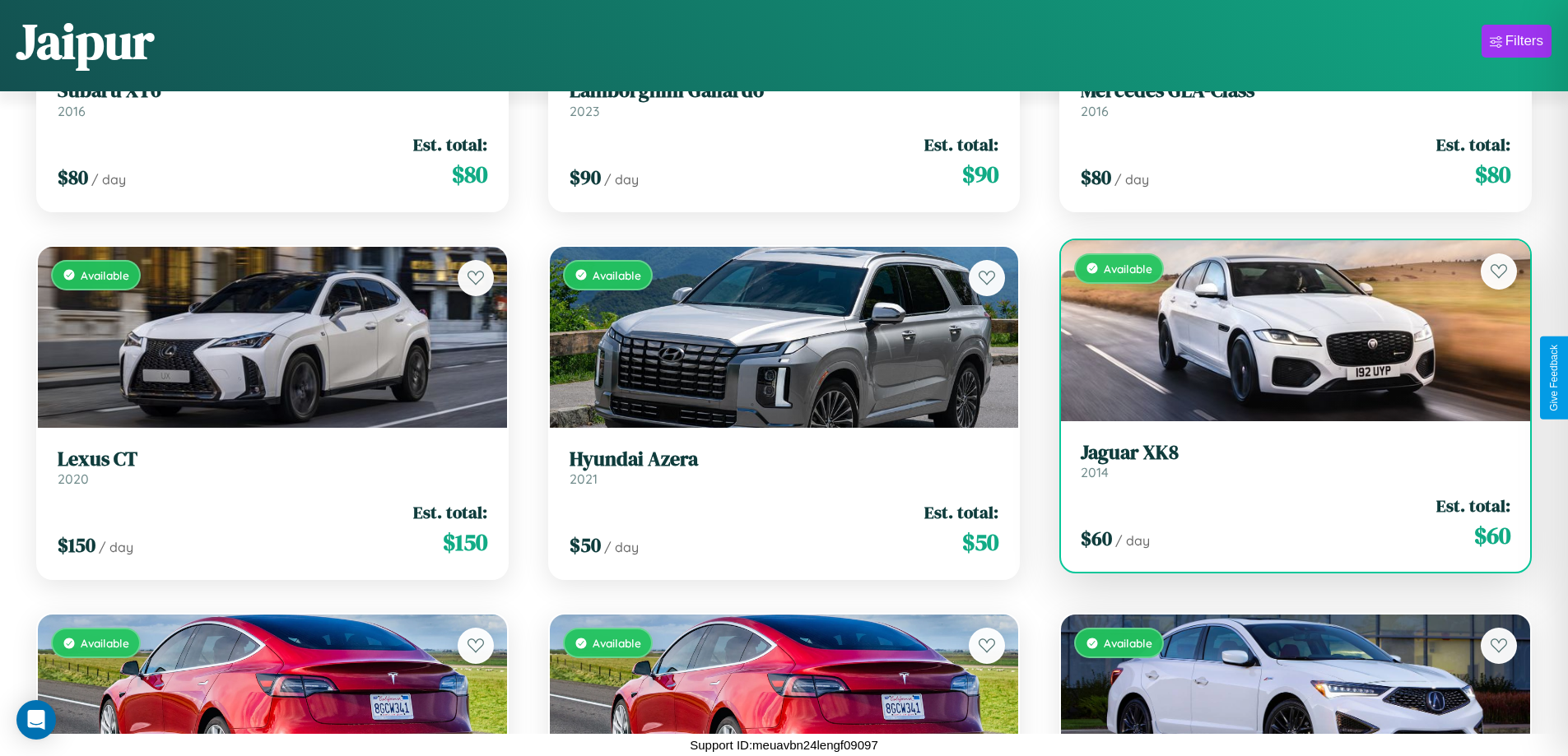
click at [1285, 330] on div "Available" at bounding box center [1296, 331] width 469 height 181
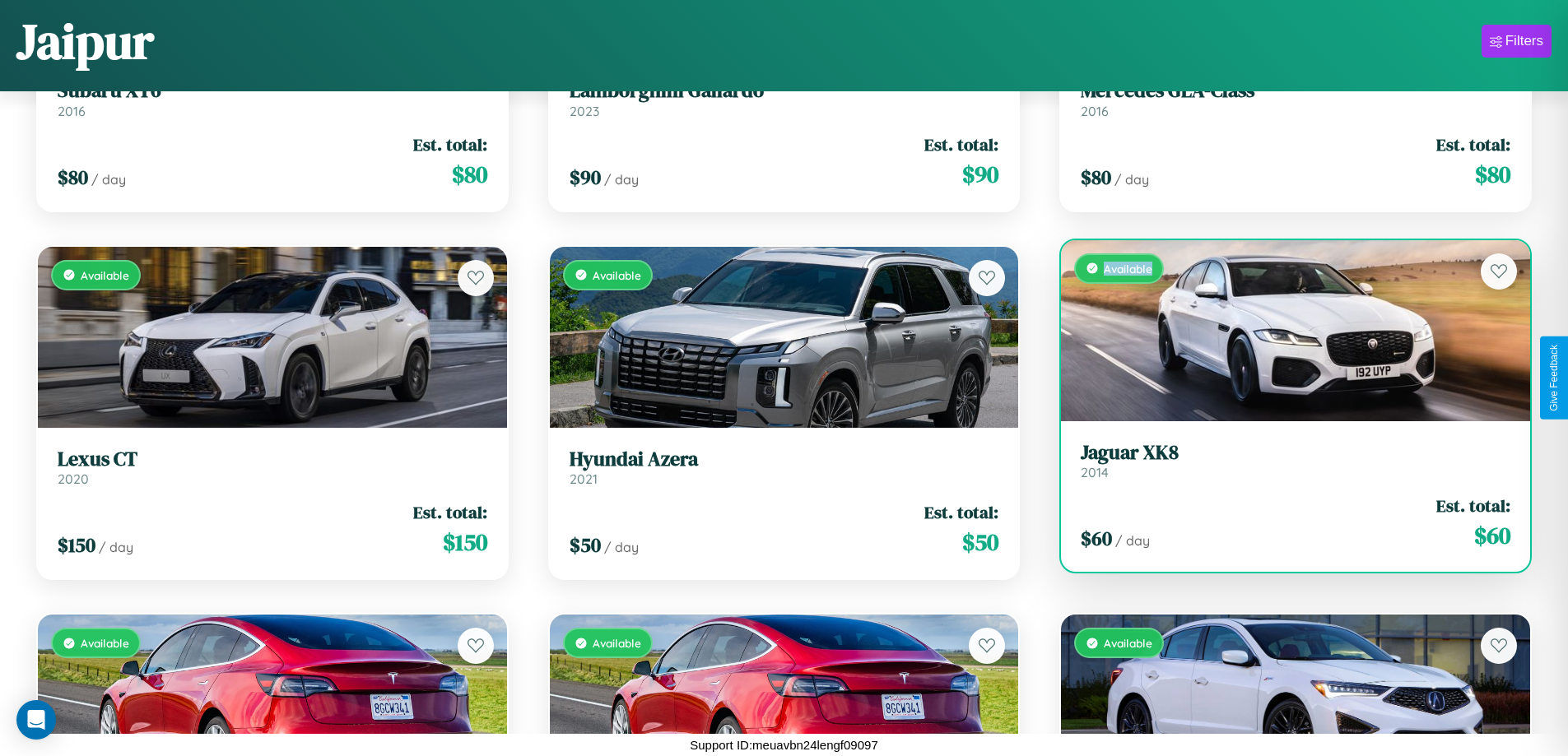
click at [1285, 330] on div "Available" at bounding box center [1296, 331] width 469 height 181
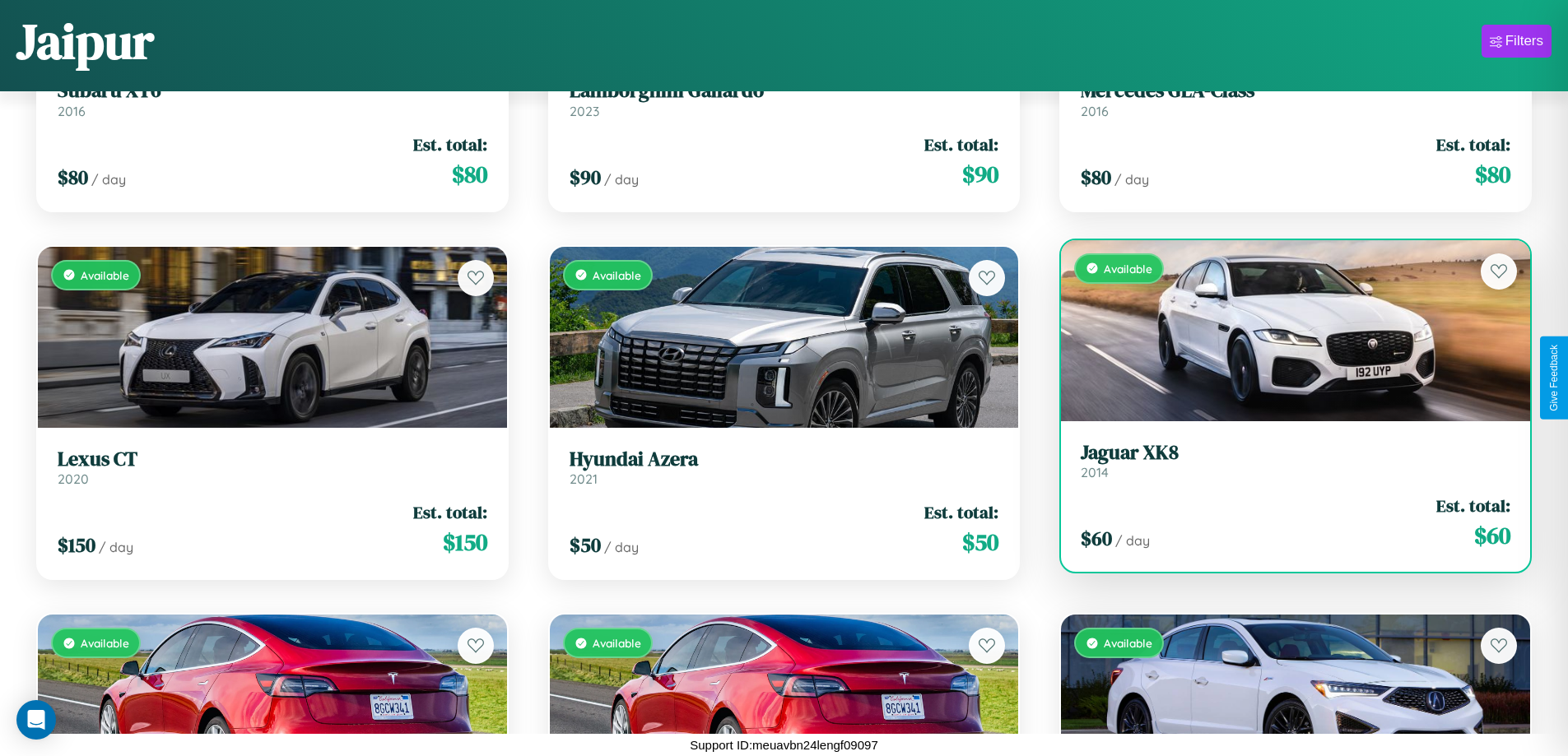
click at [1285, 460] on h3 "Jaguar XK8" at bounding box center [1295, 453] width 430 height 24
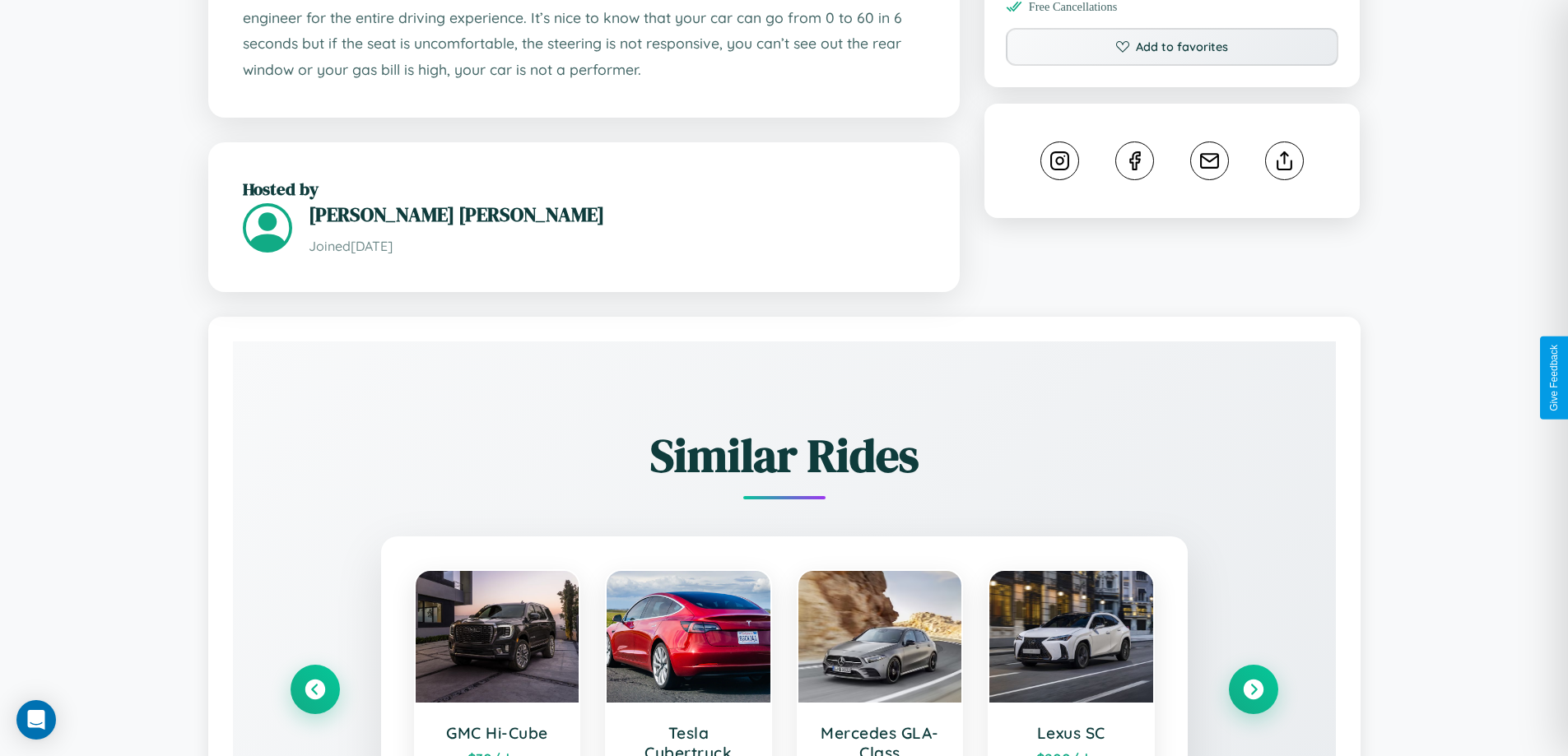
scroll to position [990, 0]
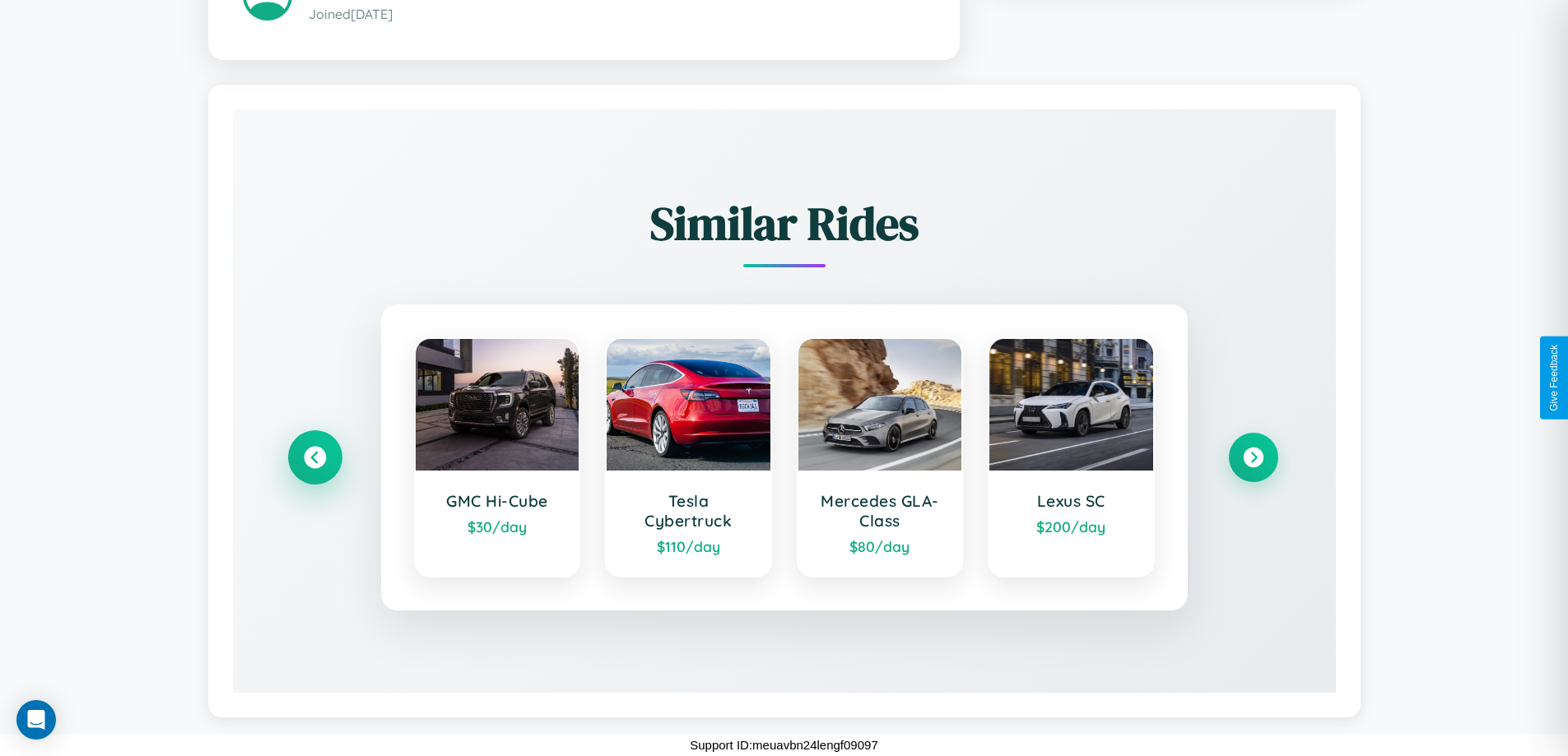
click at [314, 457] on icon at bounding box center [314, 458] width 22 height 22
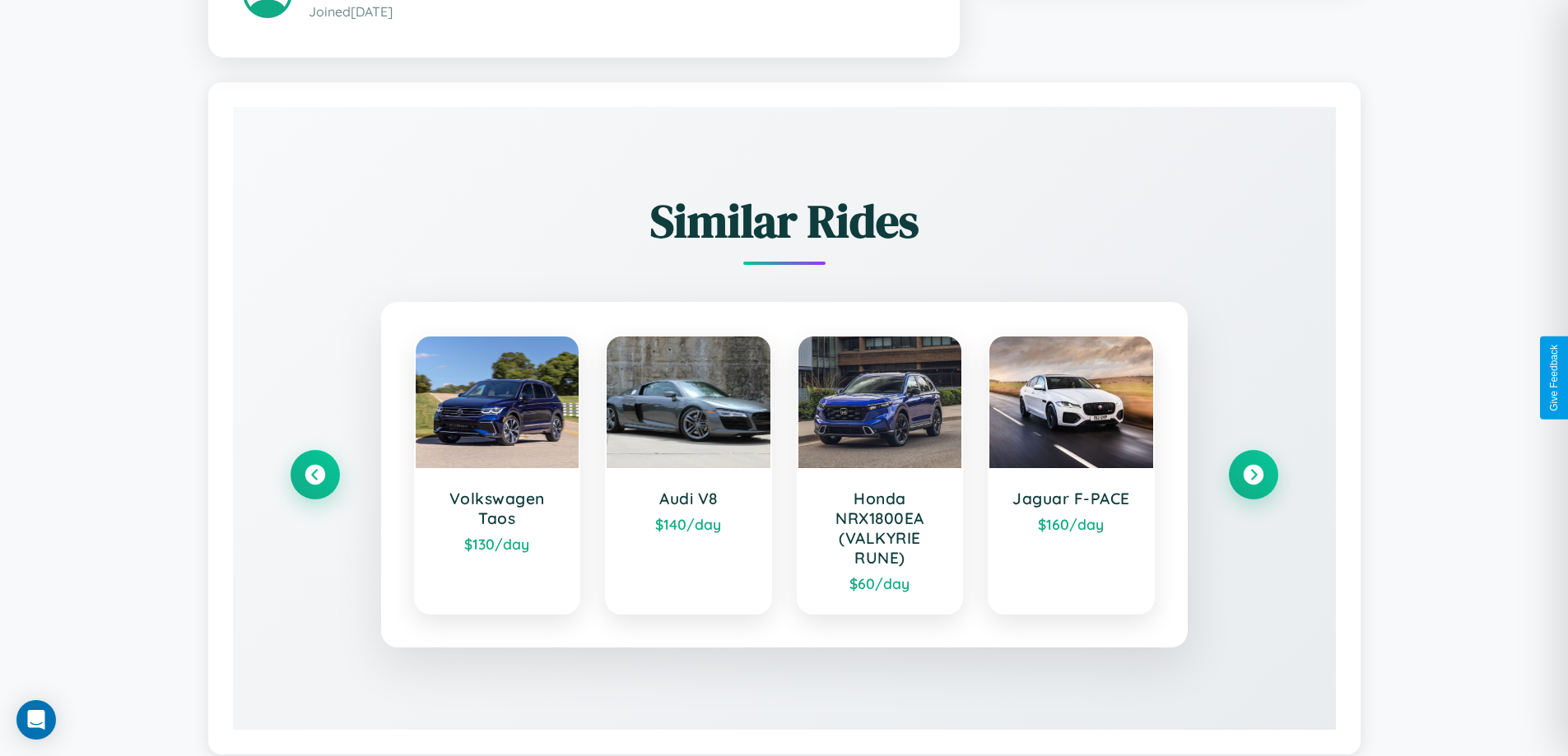
scroll to position [0, 0]
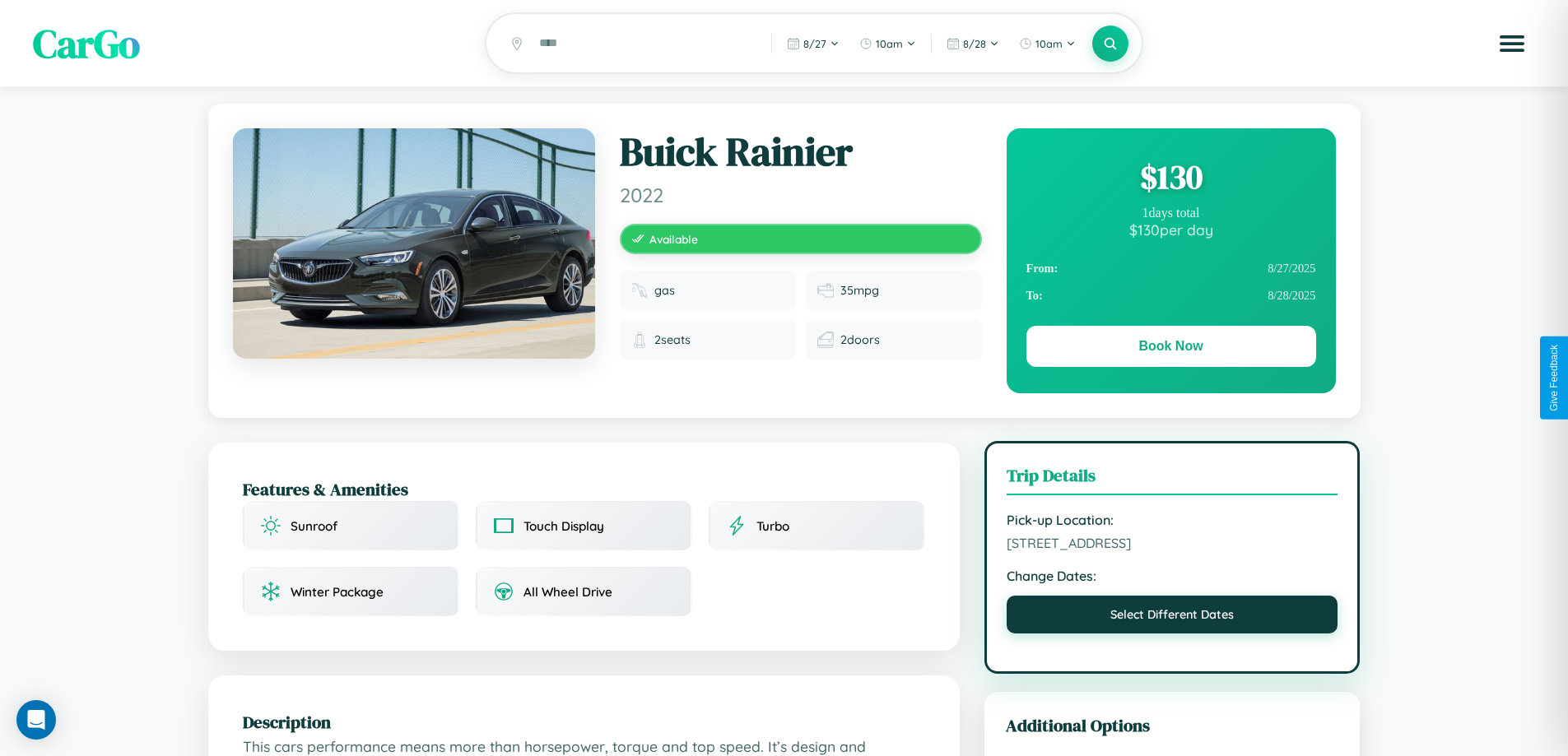
click at [1172, 618] on button "Select Different Dates" at bounding box center [1172, 614] width 332 height 38
select select "*"
select select "****"
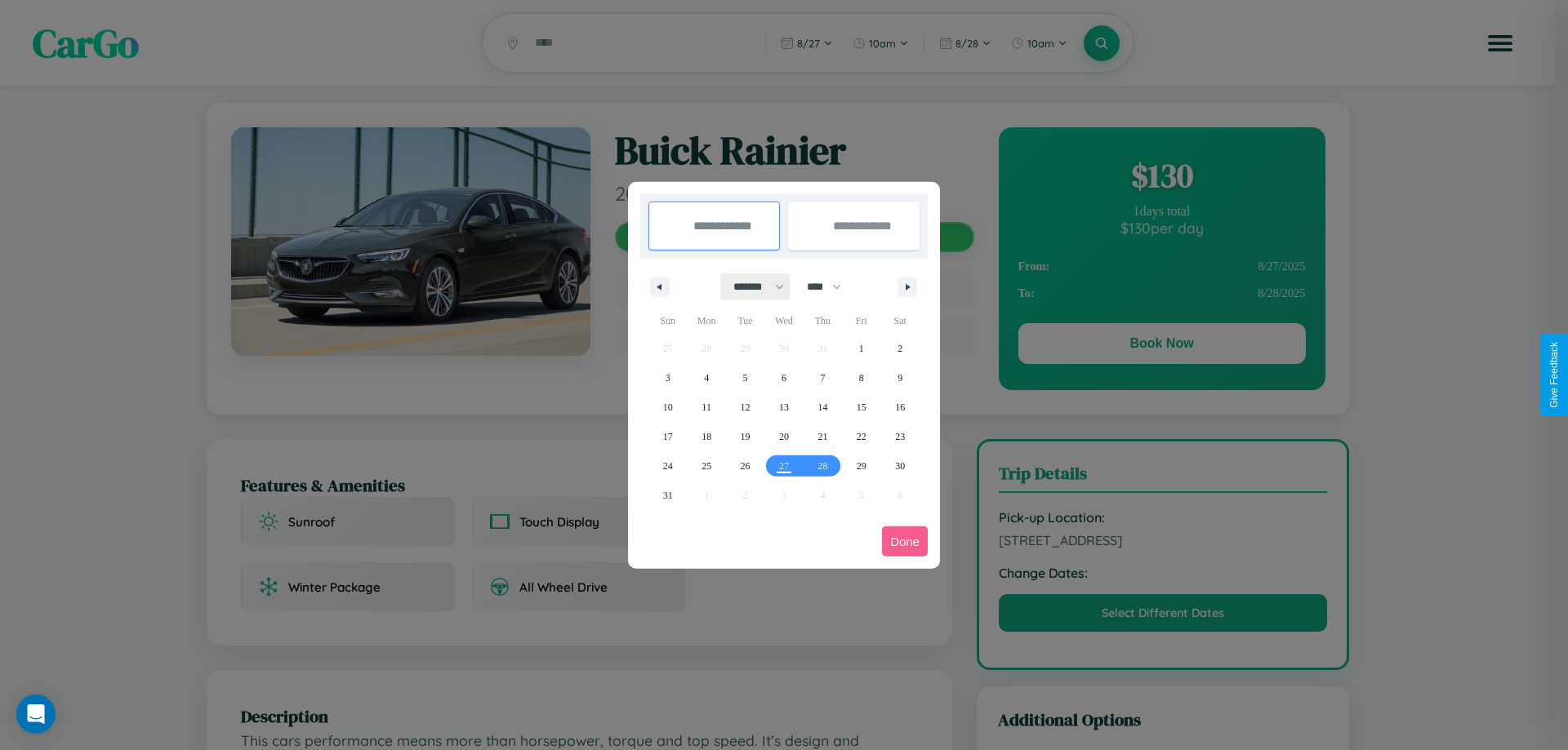
drag, startPoint x: 751, startPoint y: 286, endPoint x: 784, endPoint y: 327, distance: 52.6
click at [751, 286] on select "******* ******** ***** ***** *** **** **** ****** ********* ******* ******** **…" at bounding box center [756, 287] width 69 height 27
select select "**"
click at [745, 406] on span "11" at bounding box center [746, 407] width 10 height 29
type input "**********"
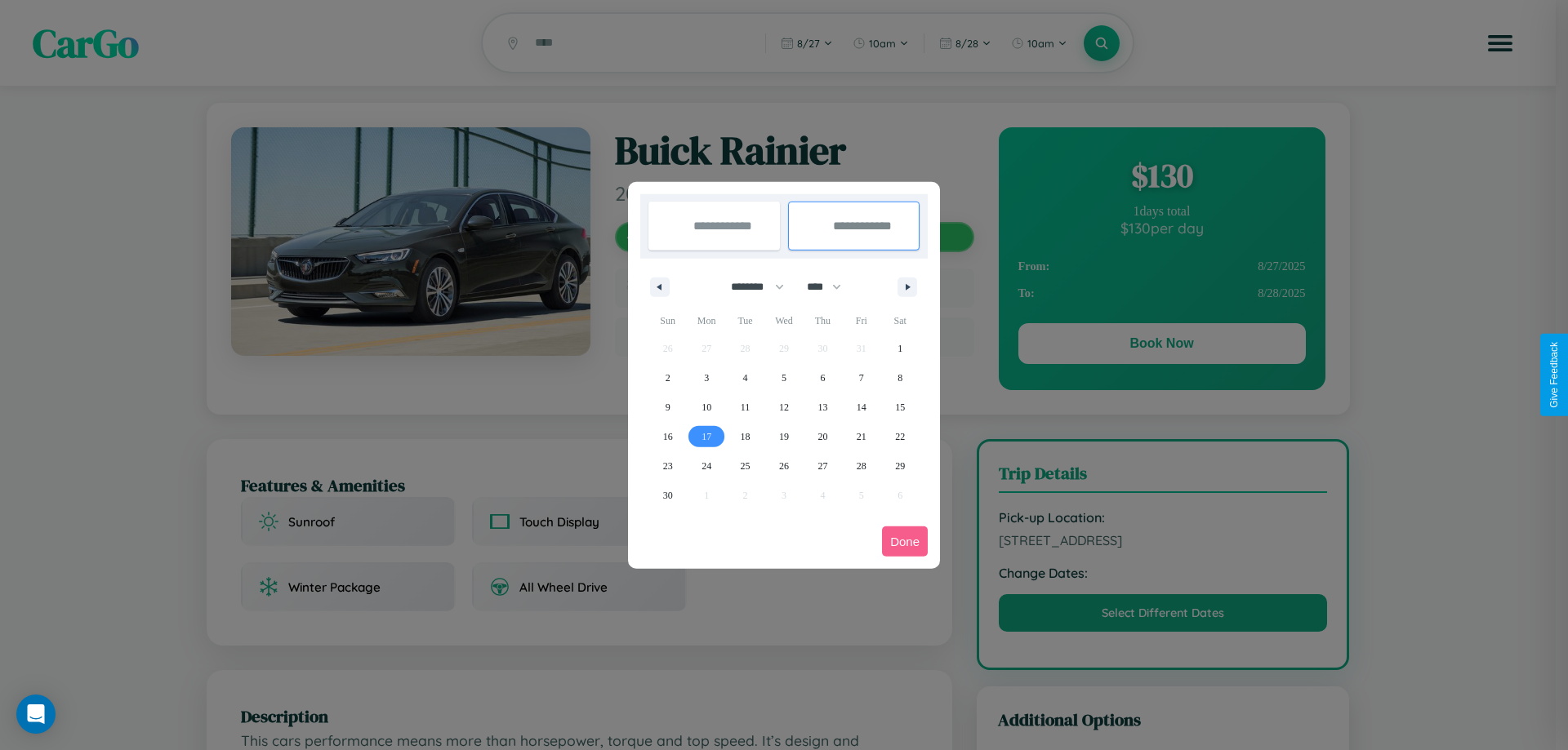
click at [707, 436] on span "17" at bounding box center [707, 436] width 10 height 29
type input "**********"
click at [905, 541] on button "Done" at bounding box center [905, 541] width 45 height 30
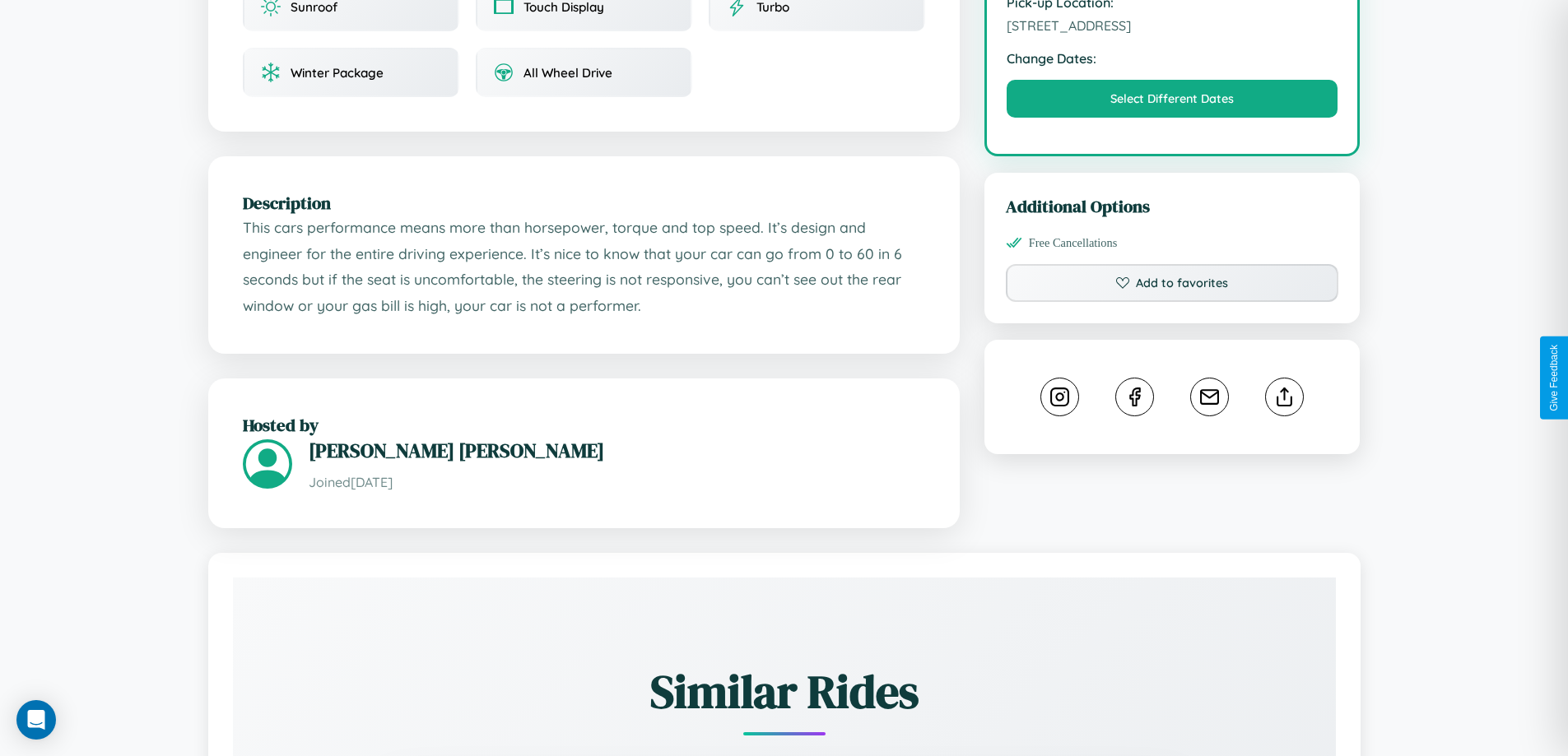
scroll to position [541, 0]
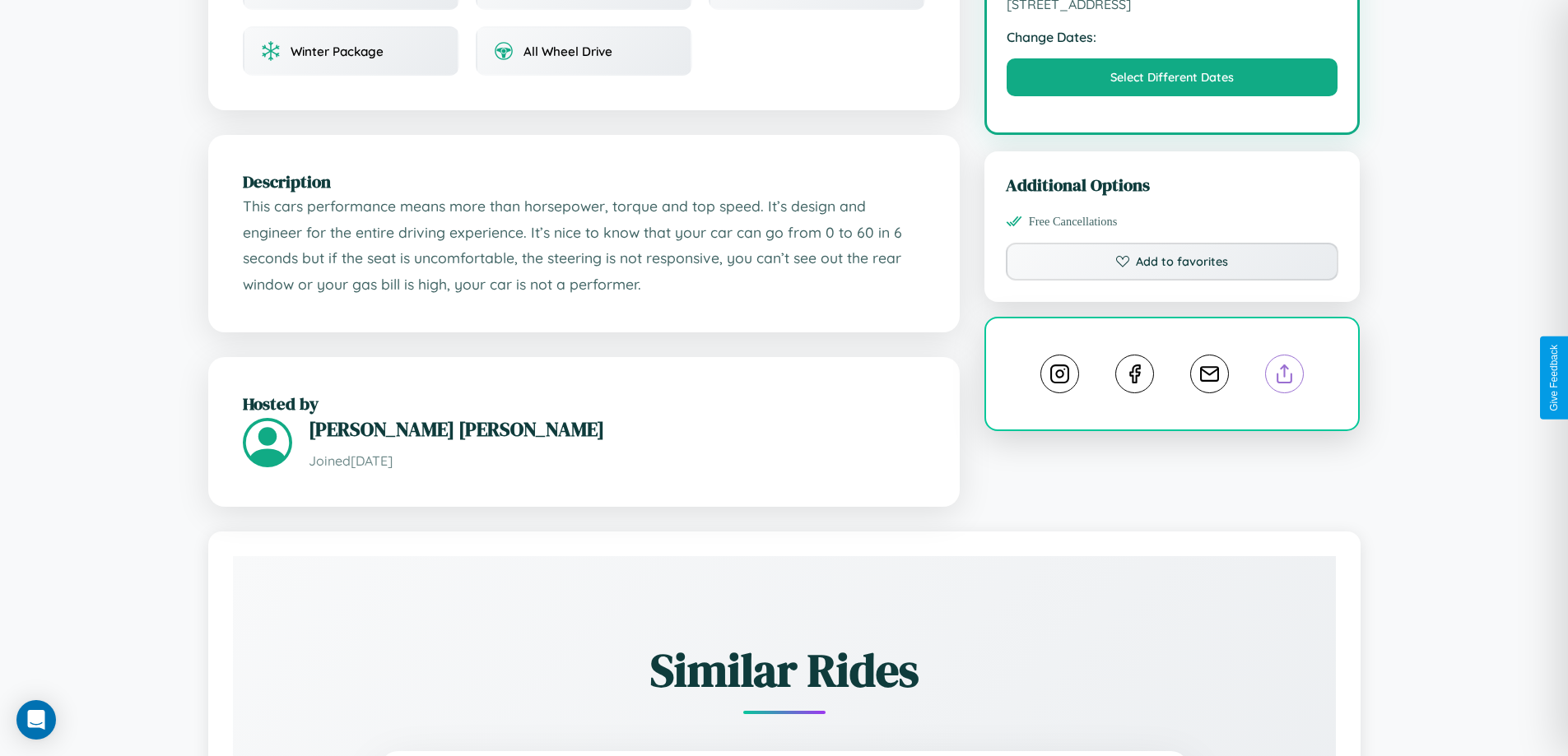
click at [1285, 376] on line at bounding box center [1285, 371] width 0 height 12
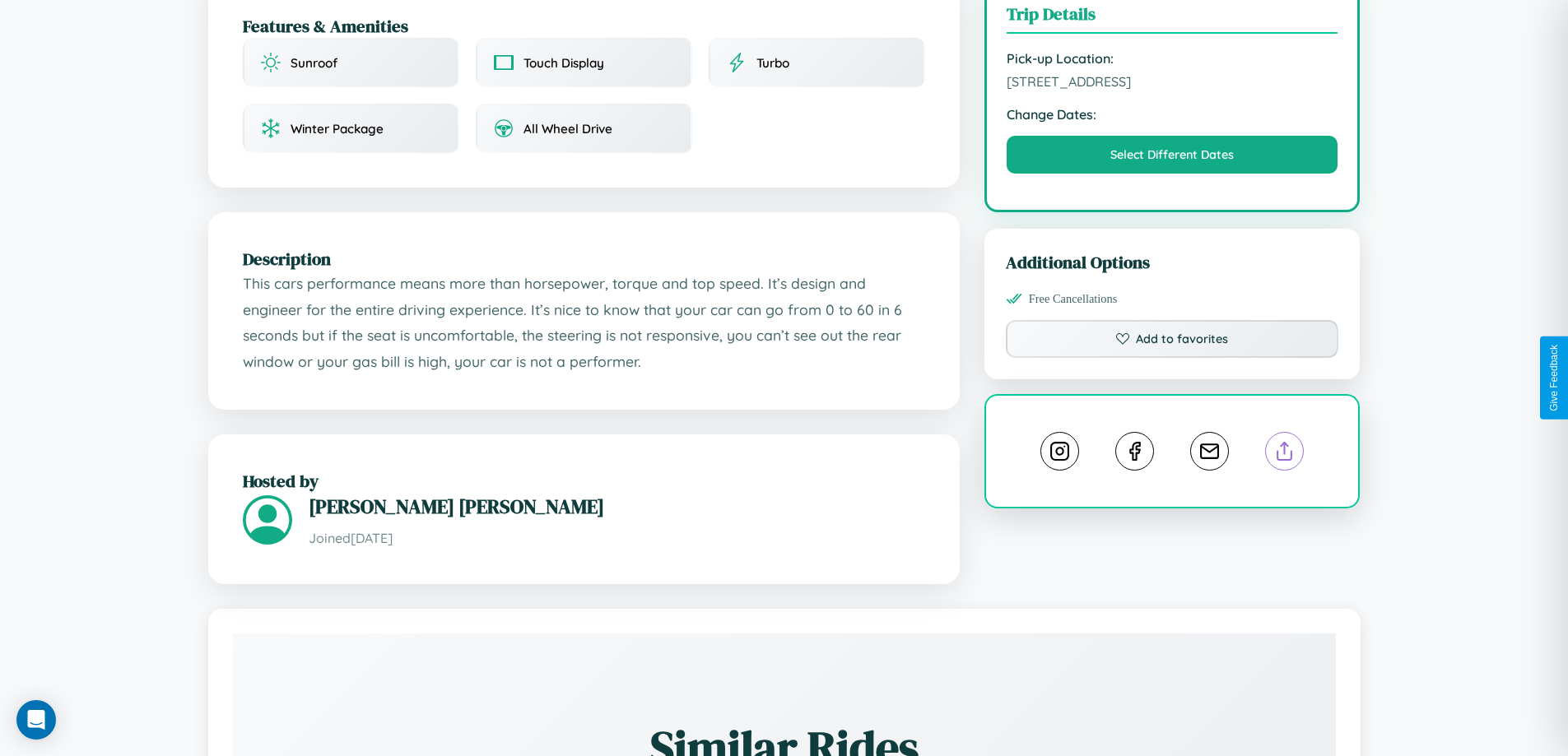
scroll to position [411, 0]
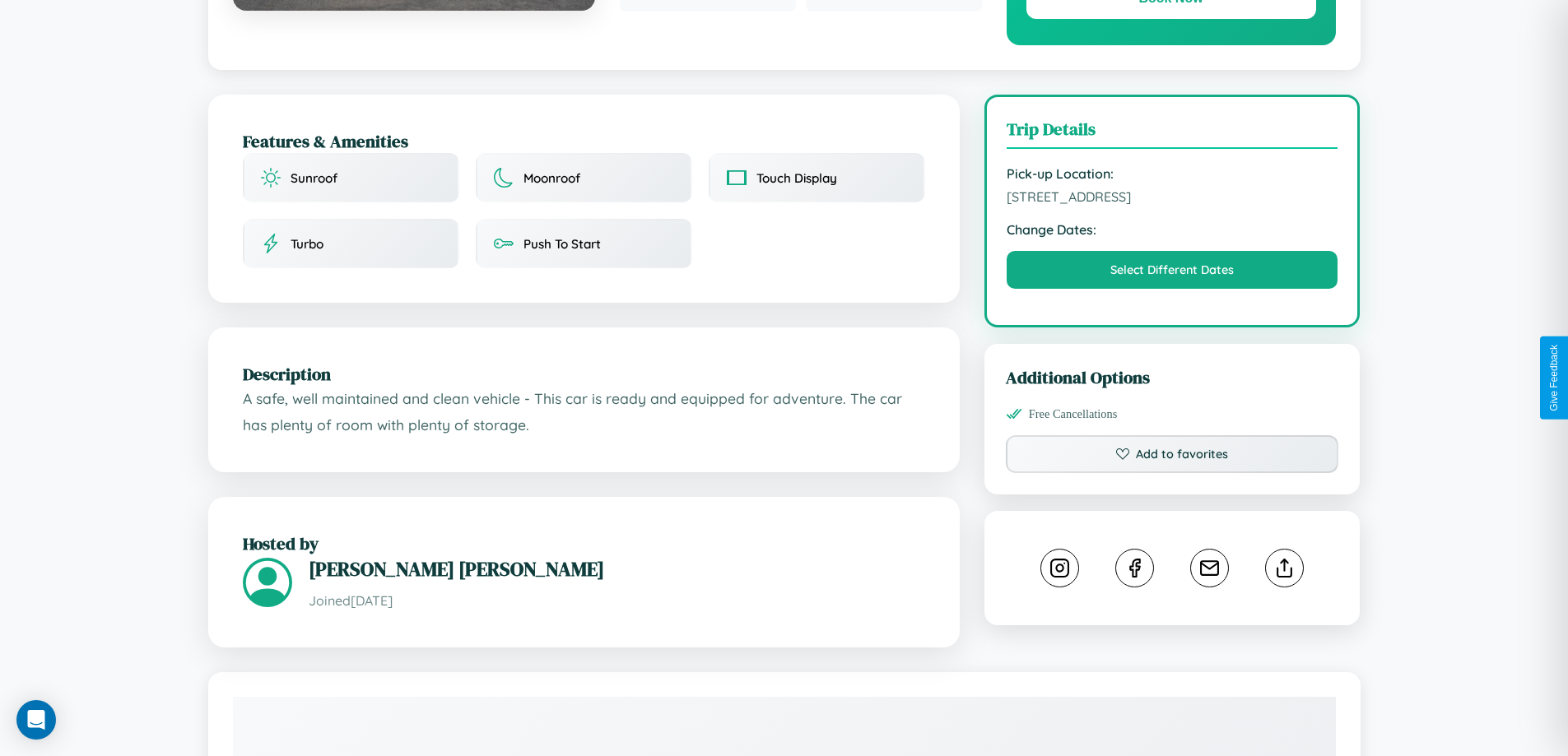
scroll to position [541, 0]
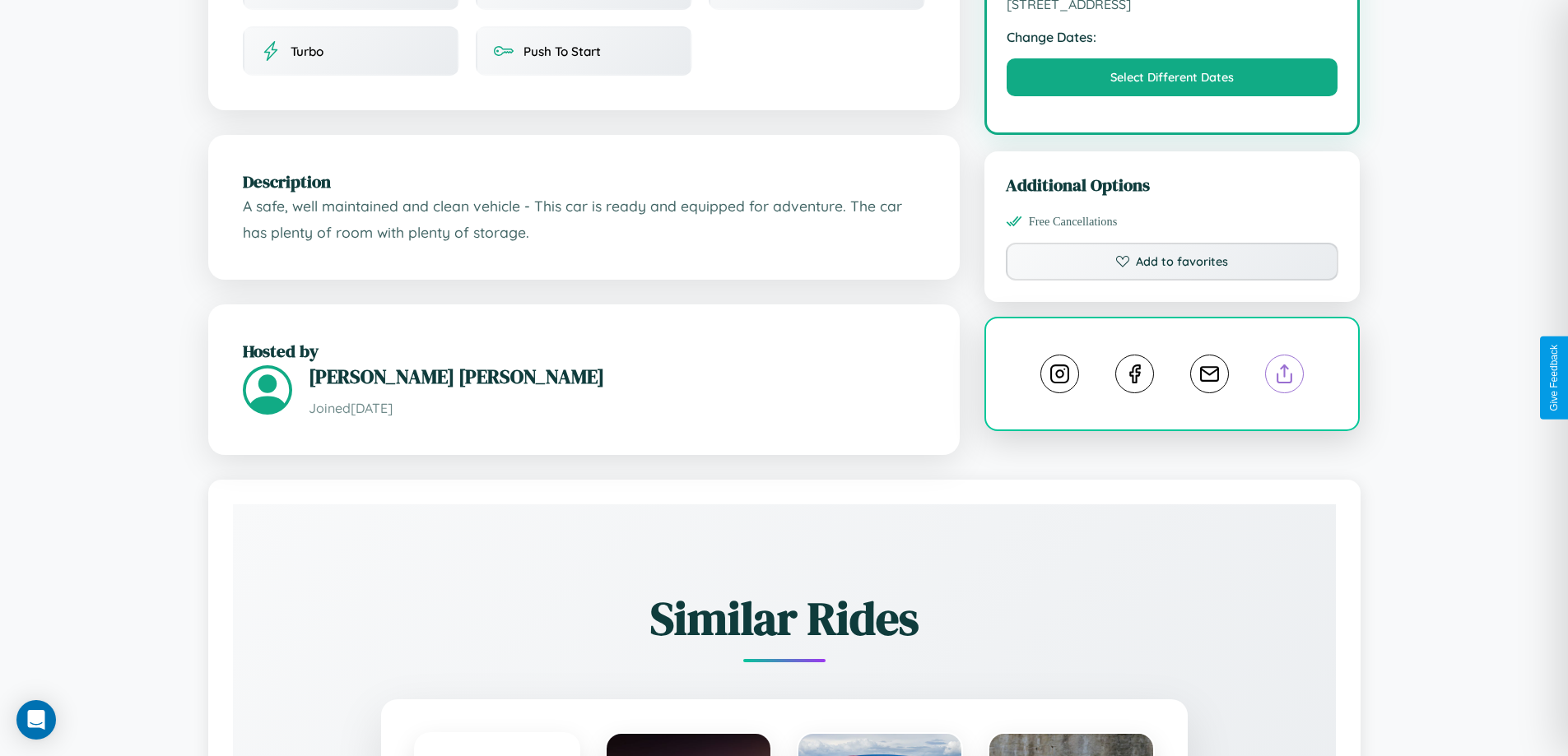
click at [1285, 376] on line at bounding box center [1285, 371] width 0 height 12
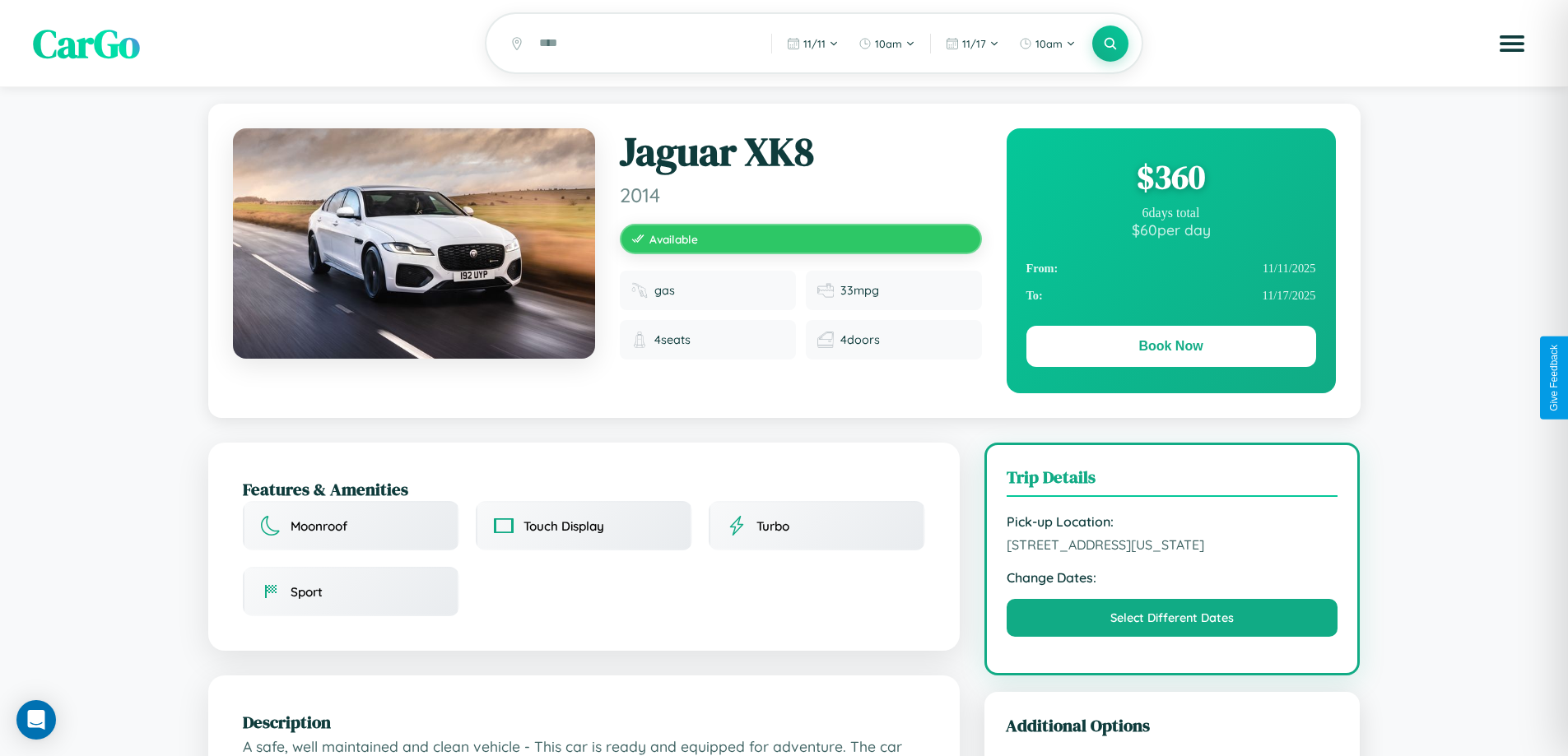
click at [1170, 180] on div "$ 360" at bounding box center [1171, 177] width 290 height 45
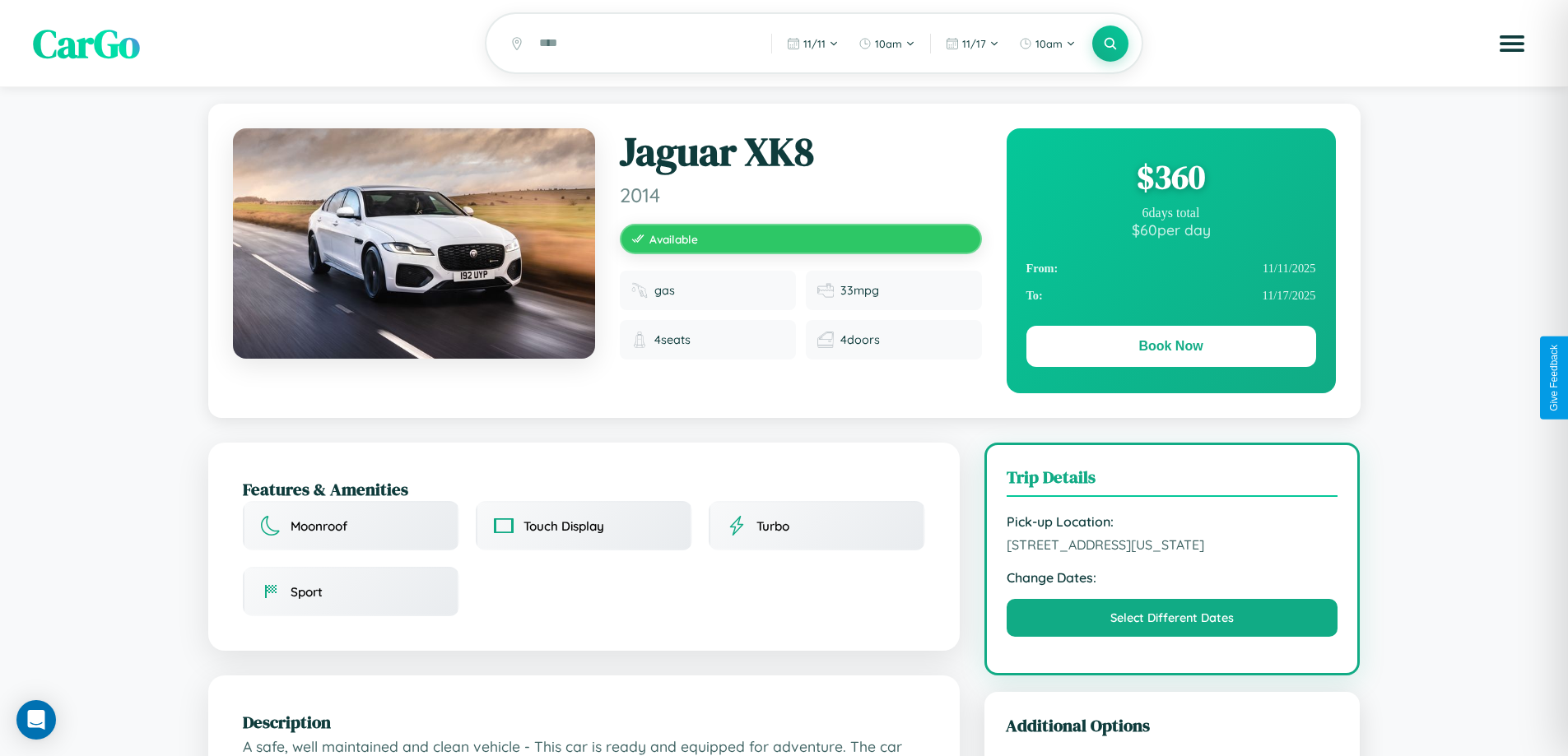
click at [1170, 180] on div "$ 360" at bounding box center [1171, 177] width 290 height 45
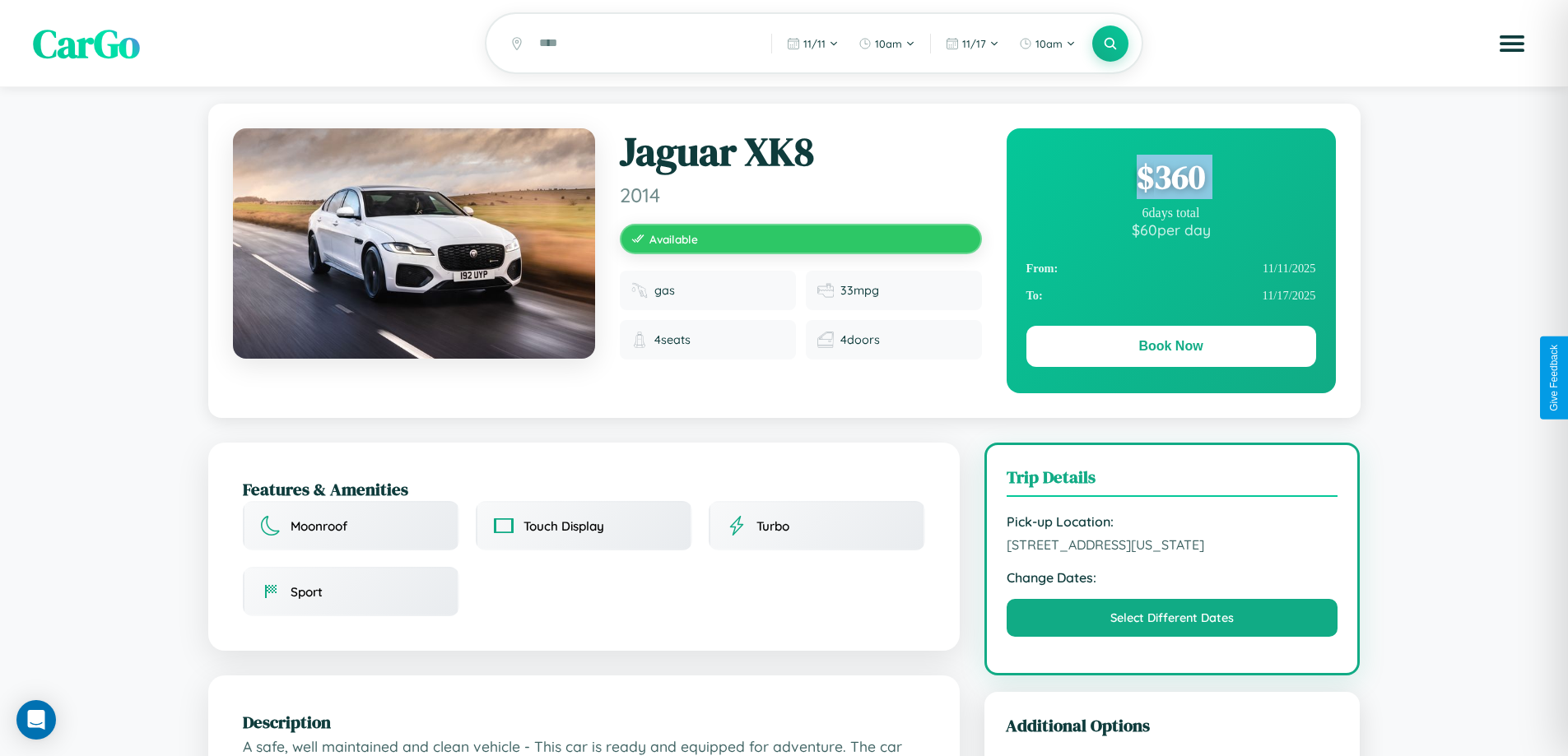
click at [1170, 180] on div "$ 360" at bounding box center [1171, 177] width 290 height 45
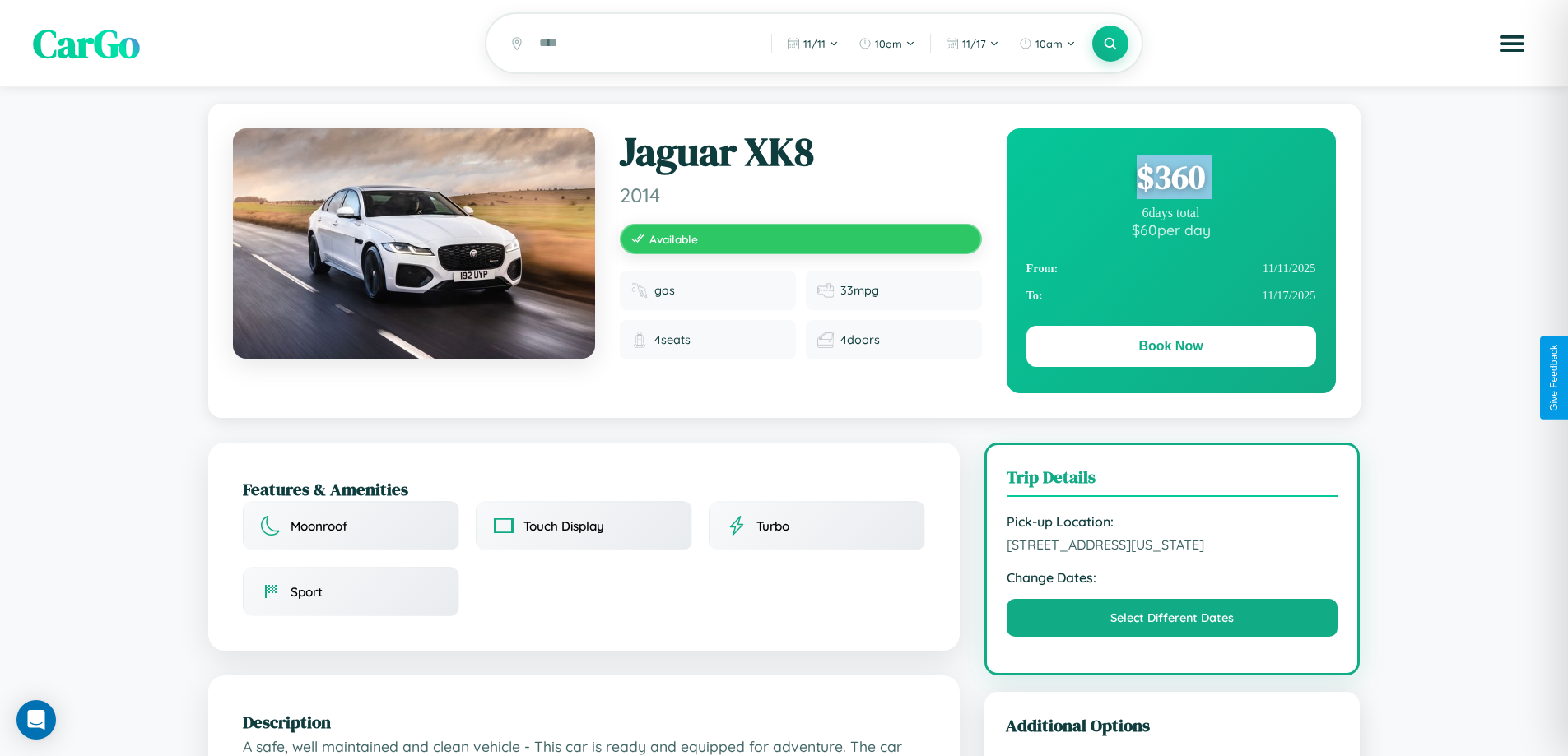
click at [1170, 180] on div "$ 360" at bounding box center [1171, 177] width 290 height 45
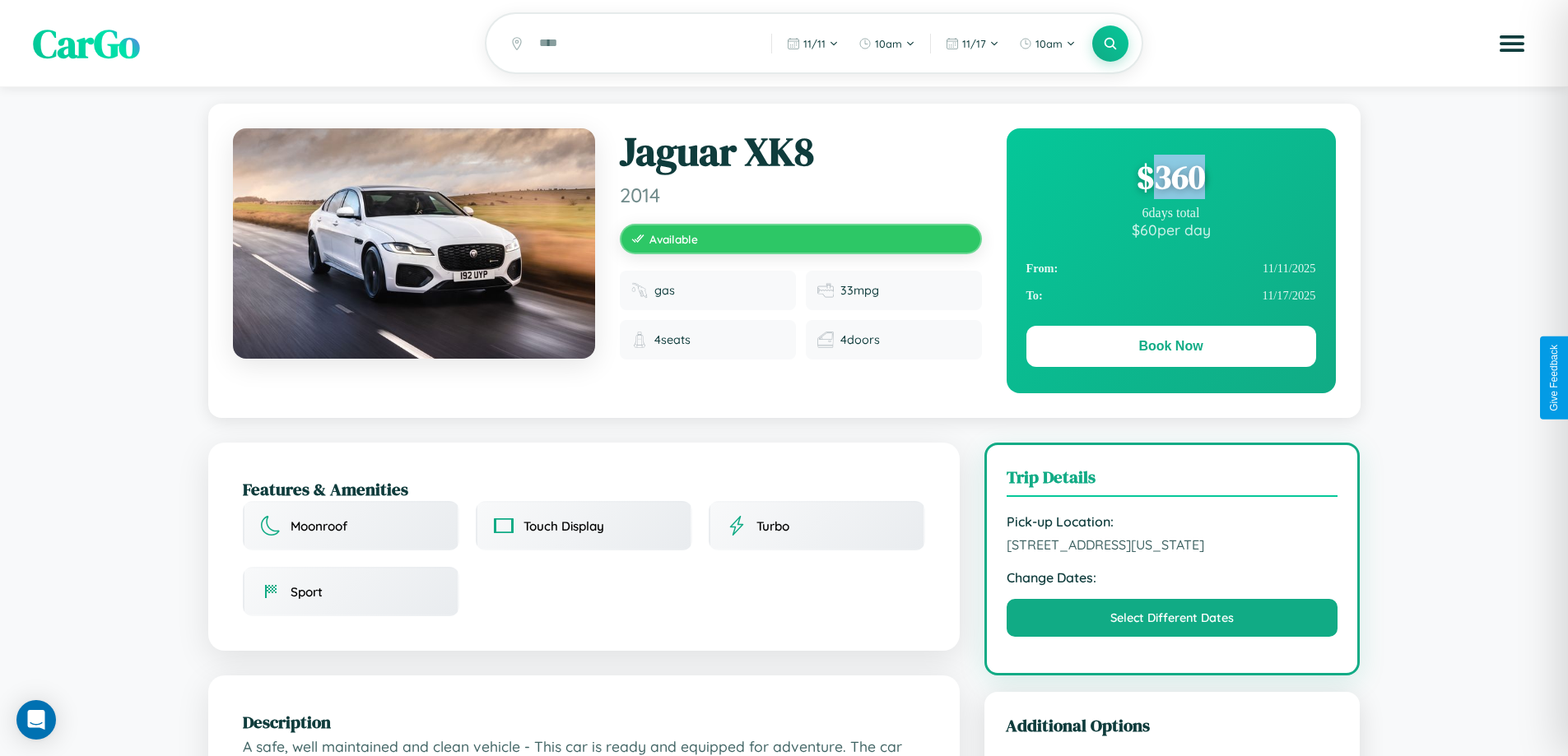
click at [1170, 180] on div "$ 360" at bounding box center [1171, 177] width 290 height 45
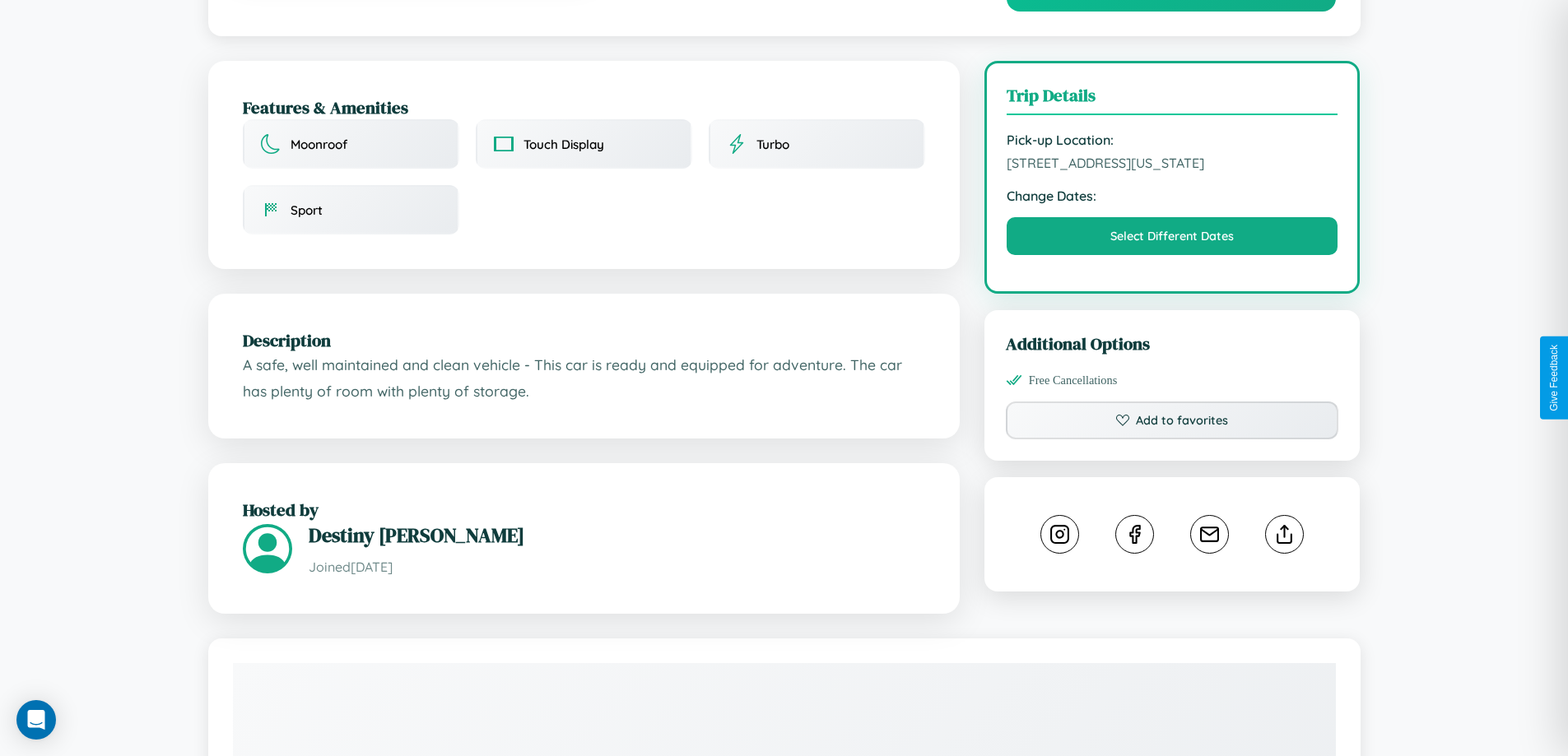
scroll to position [541, 0]
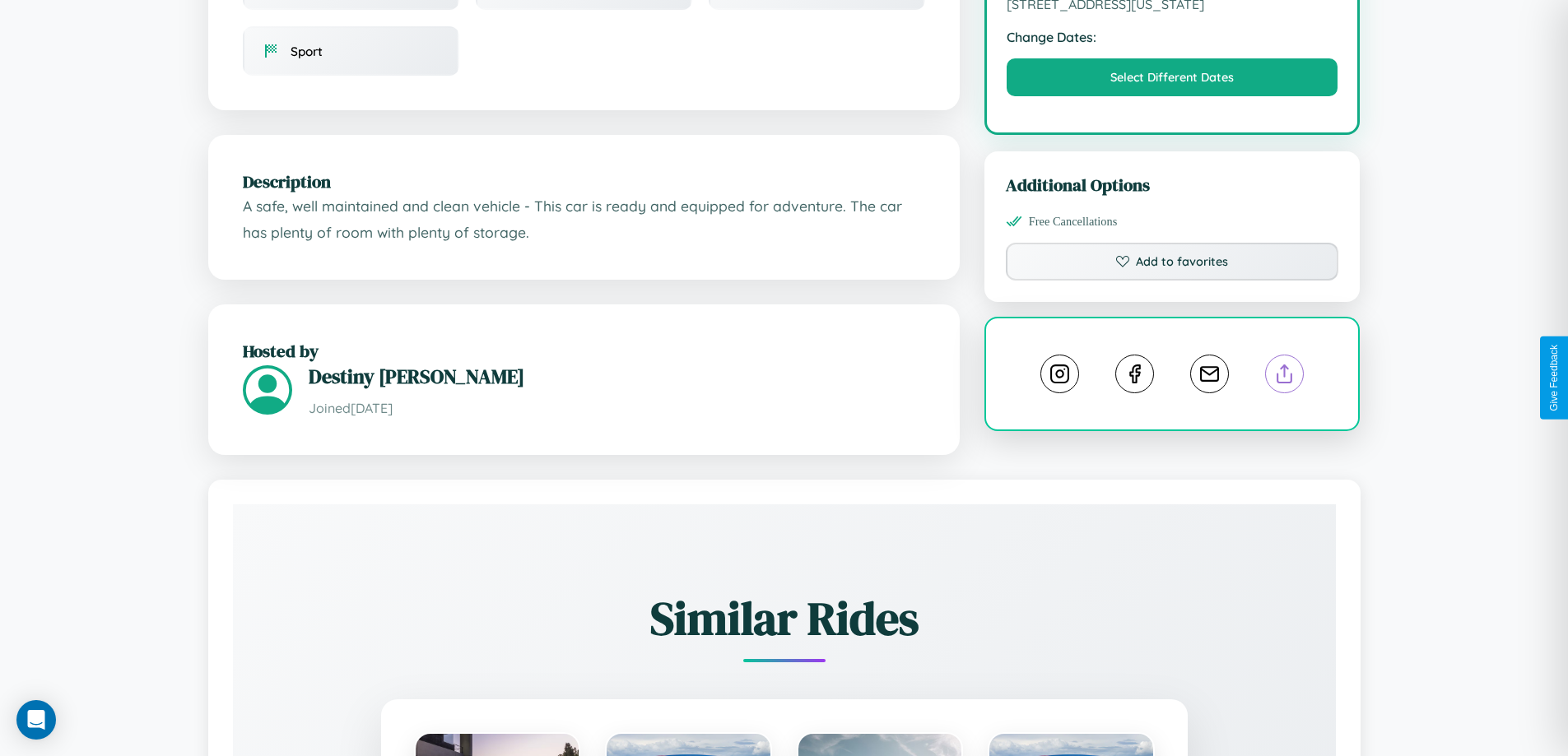
click at [1285, 376] on line at bounding box center [1285, 371] width 0 height 12
